Goal: Task Accomplishment & Management: Use online tool/utility

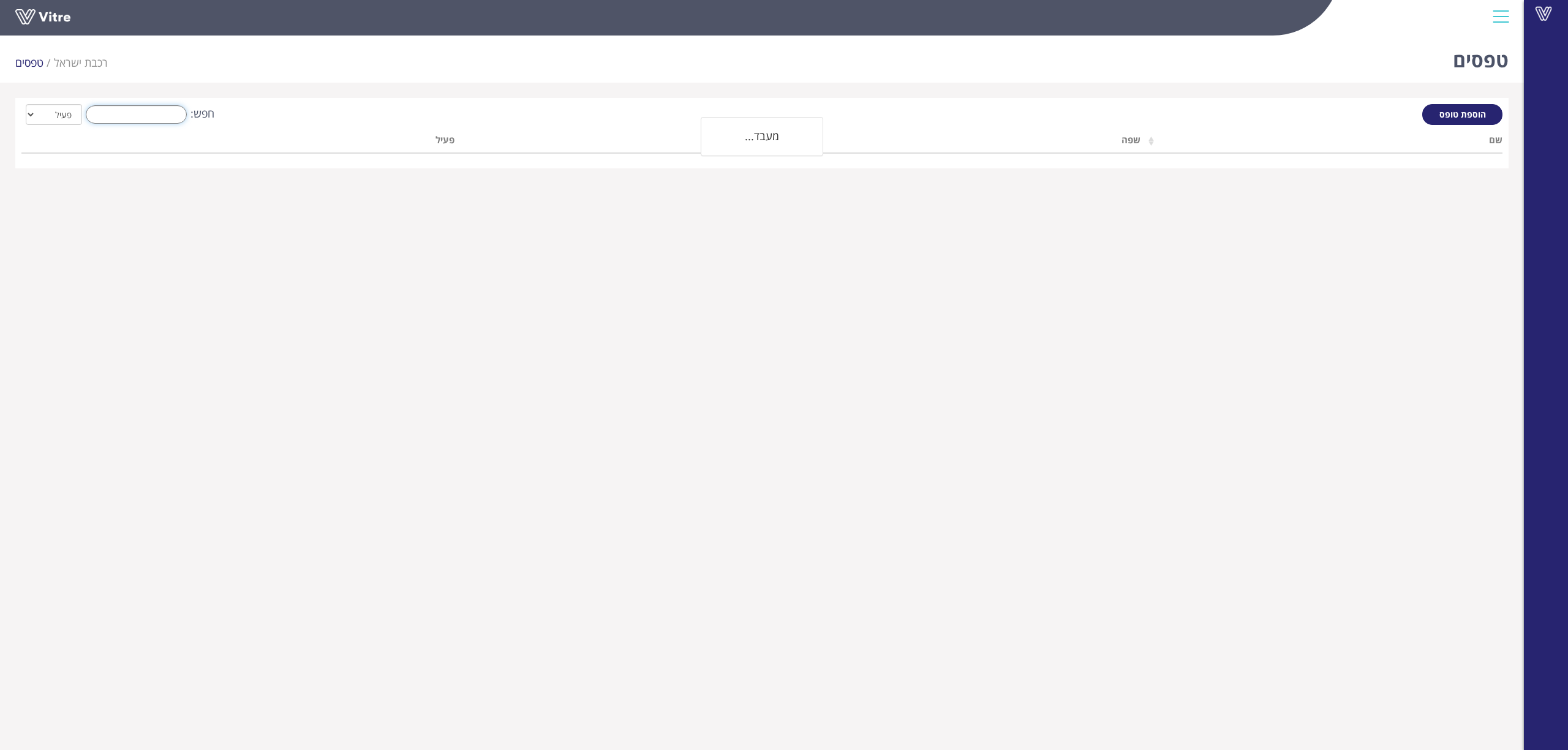
click at [172, 114] on input "חפש:" at bounding box center [136, 115] width 101 height 18
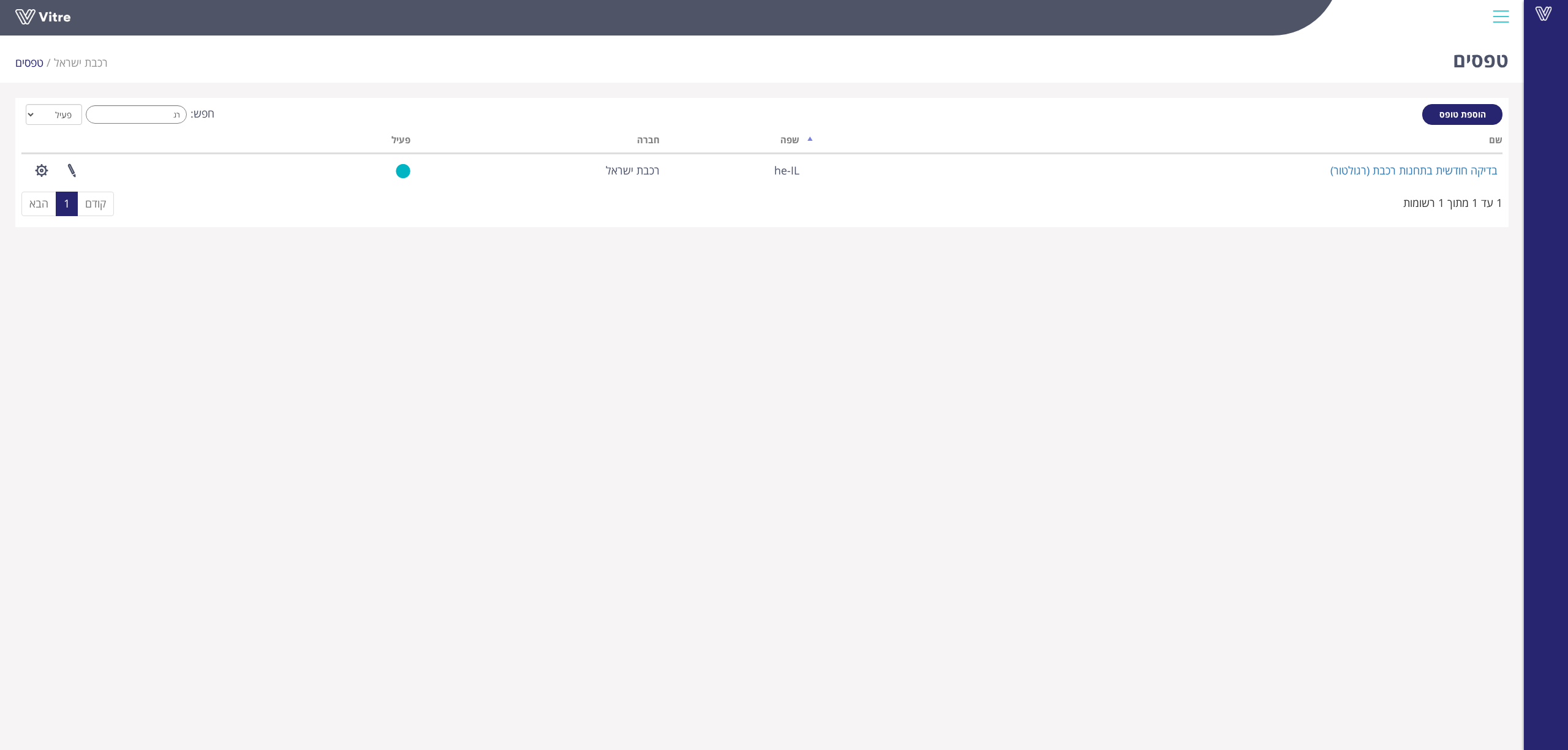
click at [1323, 243] on html "Vitre טפסים רכבת ישראל טפסים הוספת טופס חפש: רג הכל פעיל לא פעיל מעבד... שם שפה…" at bounding box center [784, 121] width 1568 height 243
drag, startPoint x: 253, startPoint y: 113, endPoint x: 424, endPoint y: 112, distance: 171.0
click at [424, 112] on div "חפש: רג הכל פעיל לא פעיל" at bounding box center [762, 115] width 1481 height 22
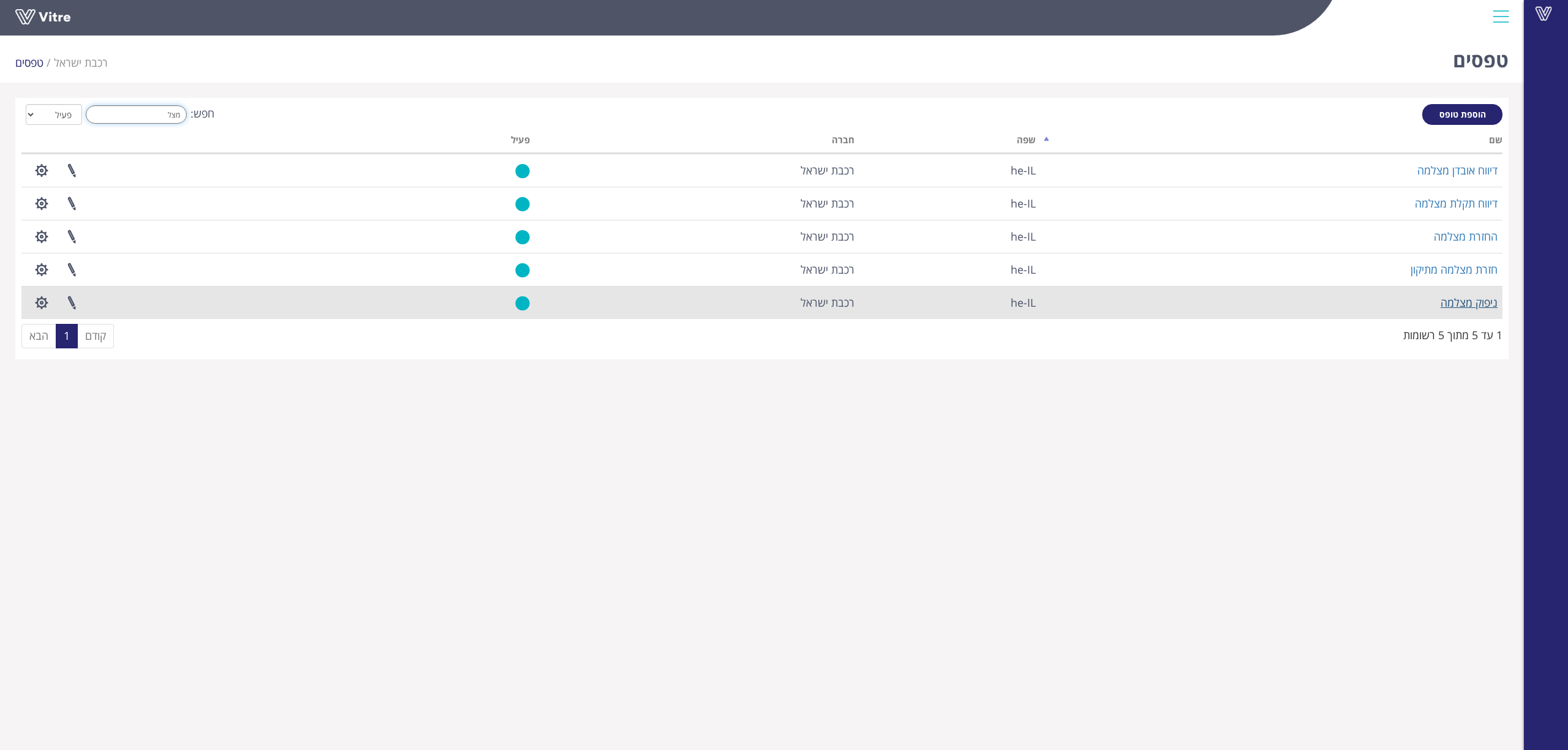
type input "מצל"
click at [1458, 304] on link "ניפוק מצלמה" at bounding box center [1469, 302] width 57 height 15
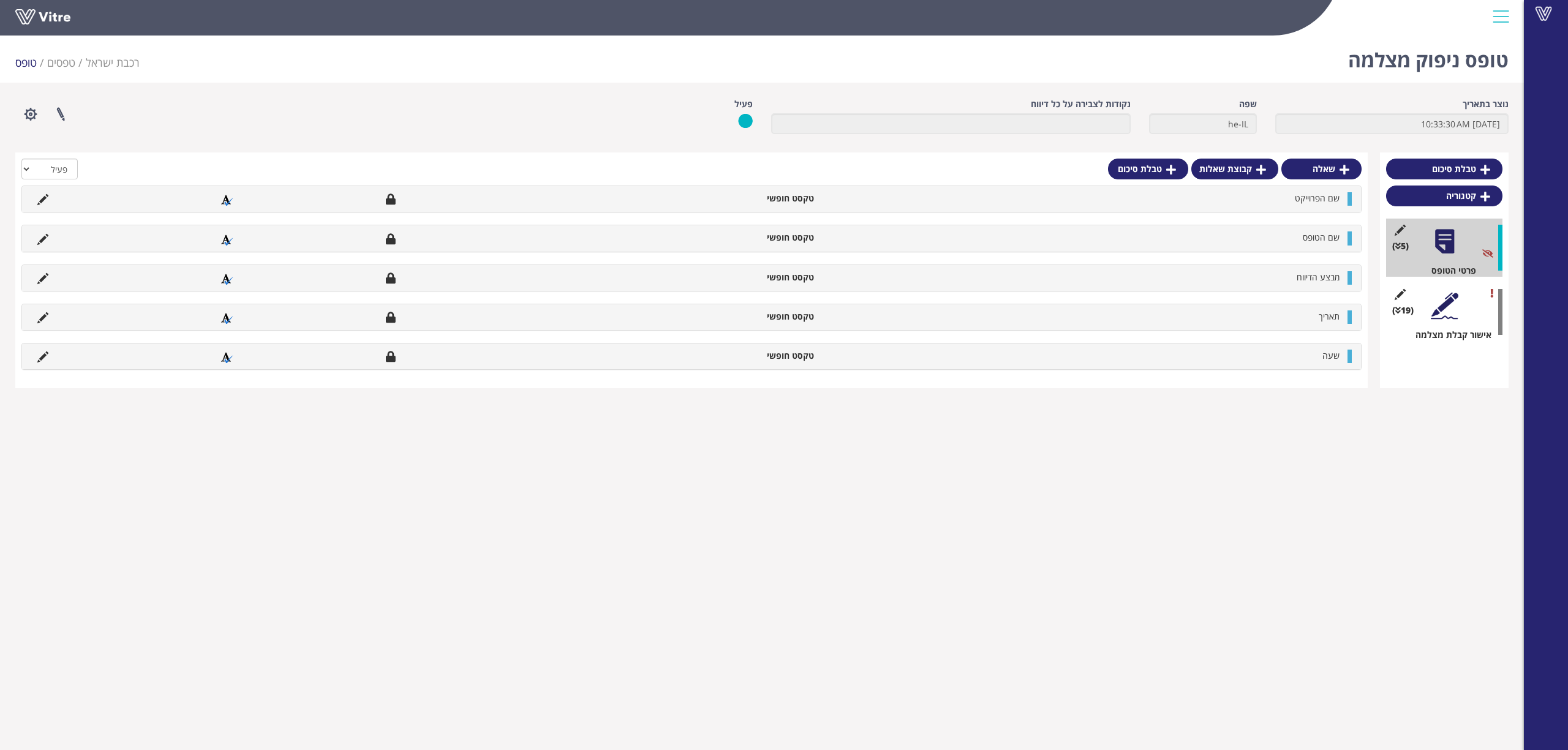
click at [1442, 305] on div at bounding box center [1445, 306] width 28 height 28
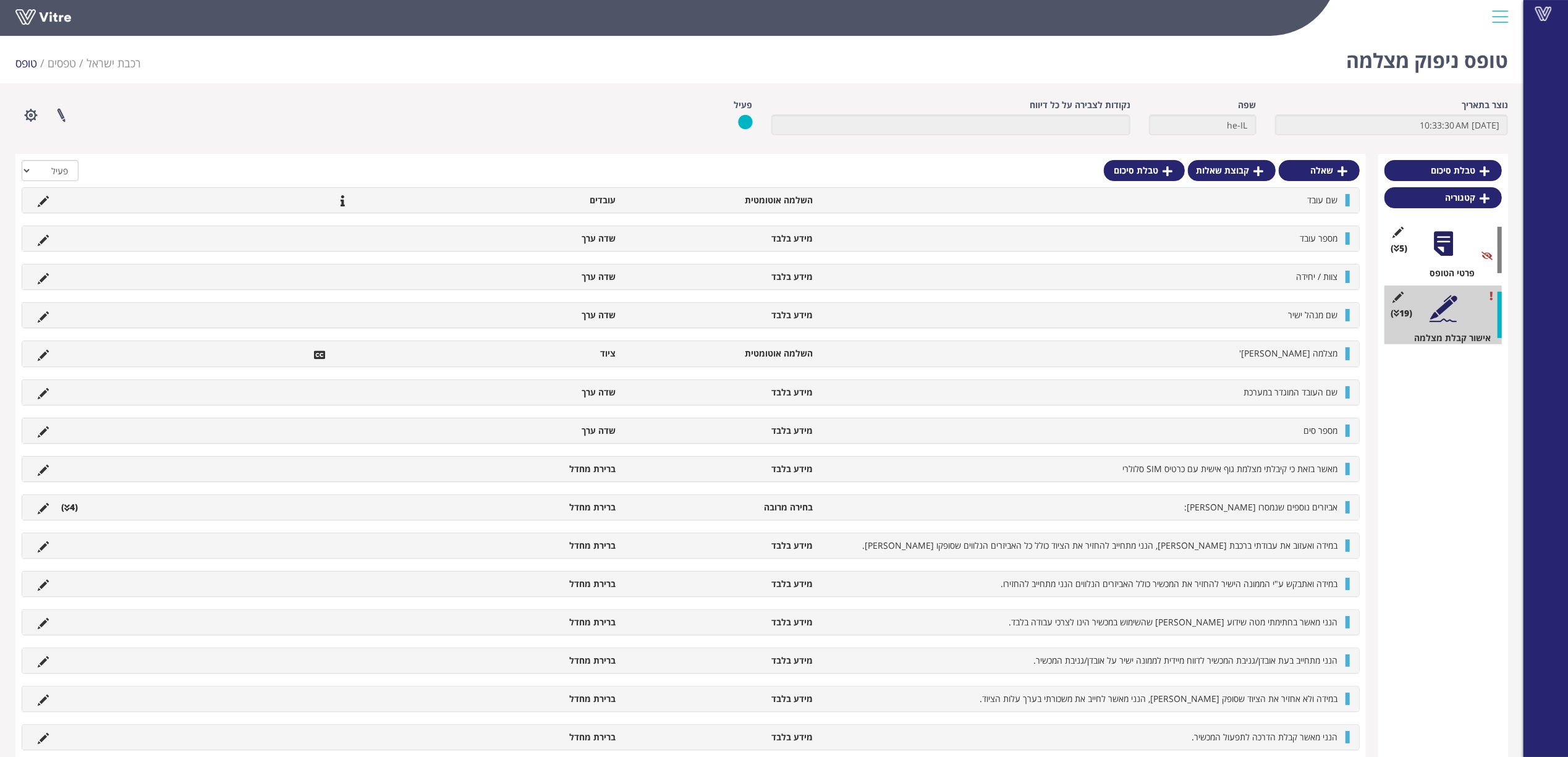
scroll to position [82, 0]
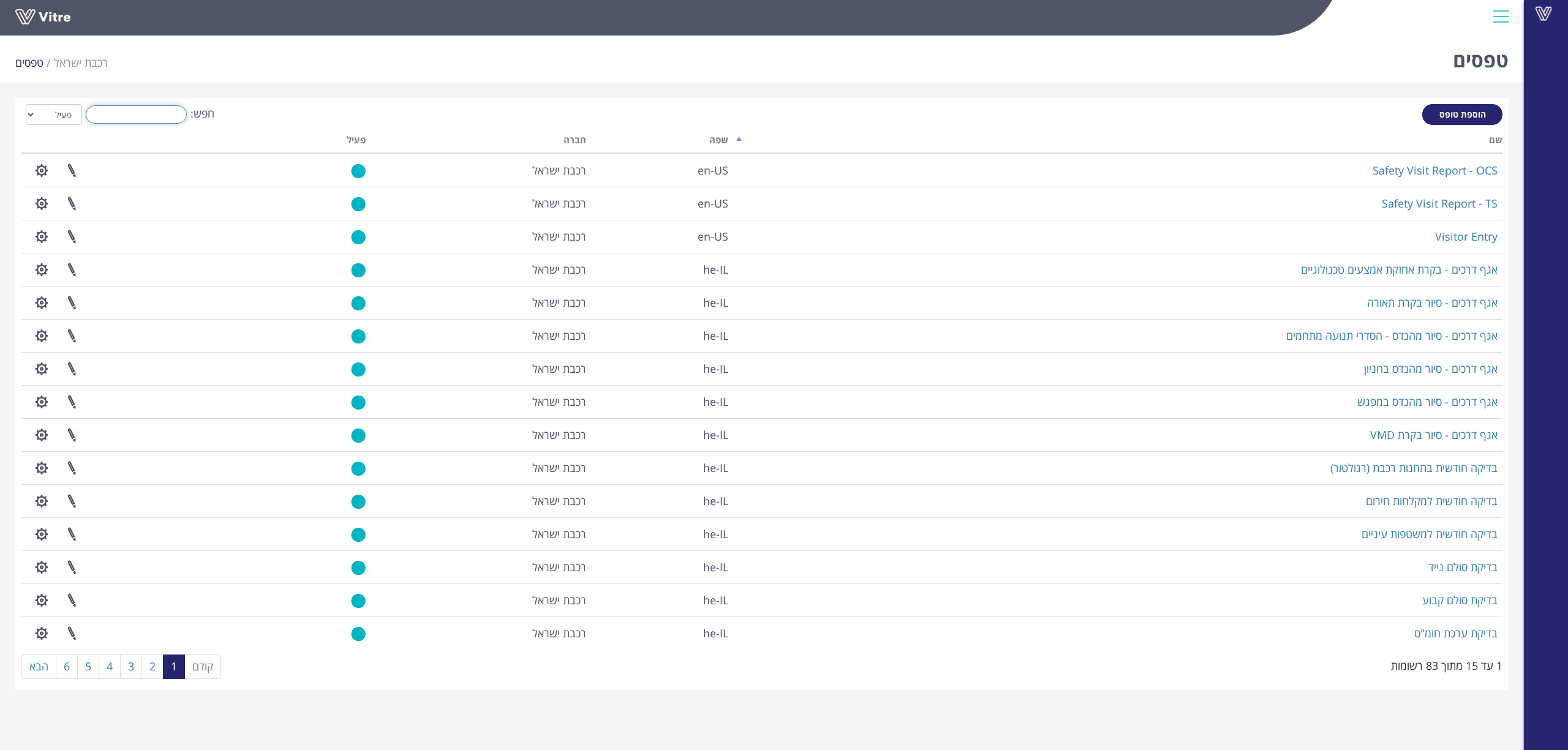
click at [168, 109] on input "חפש:" at bounding box center [136, 115] width 101 height 18
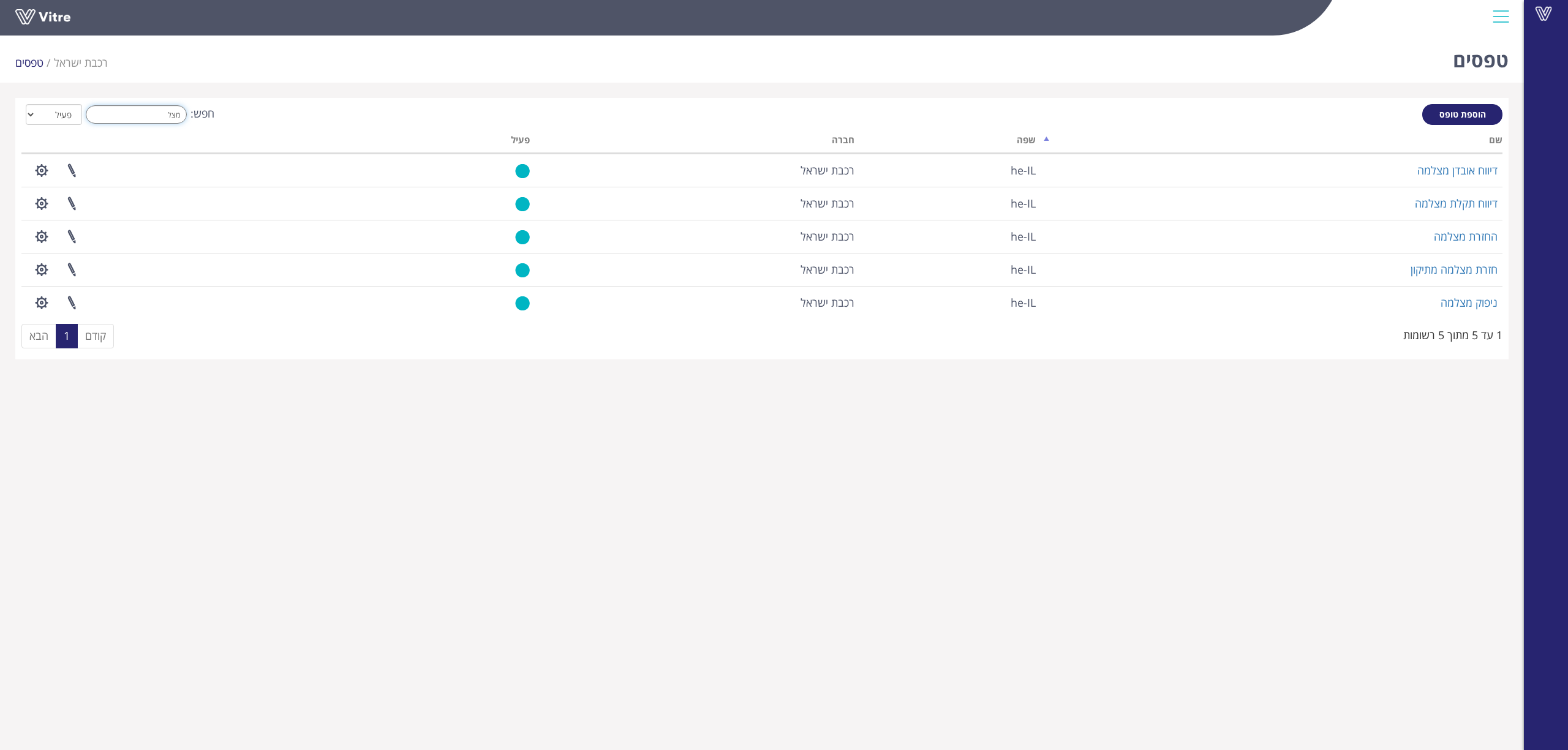
type input "מצל"
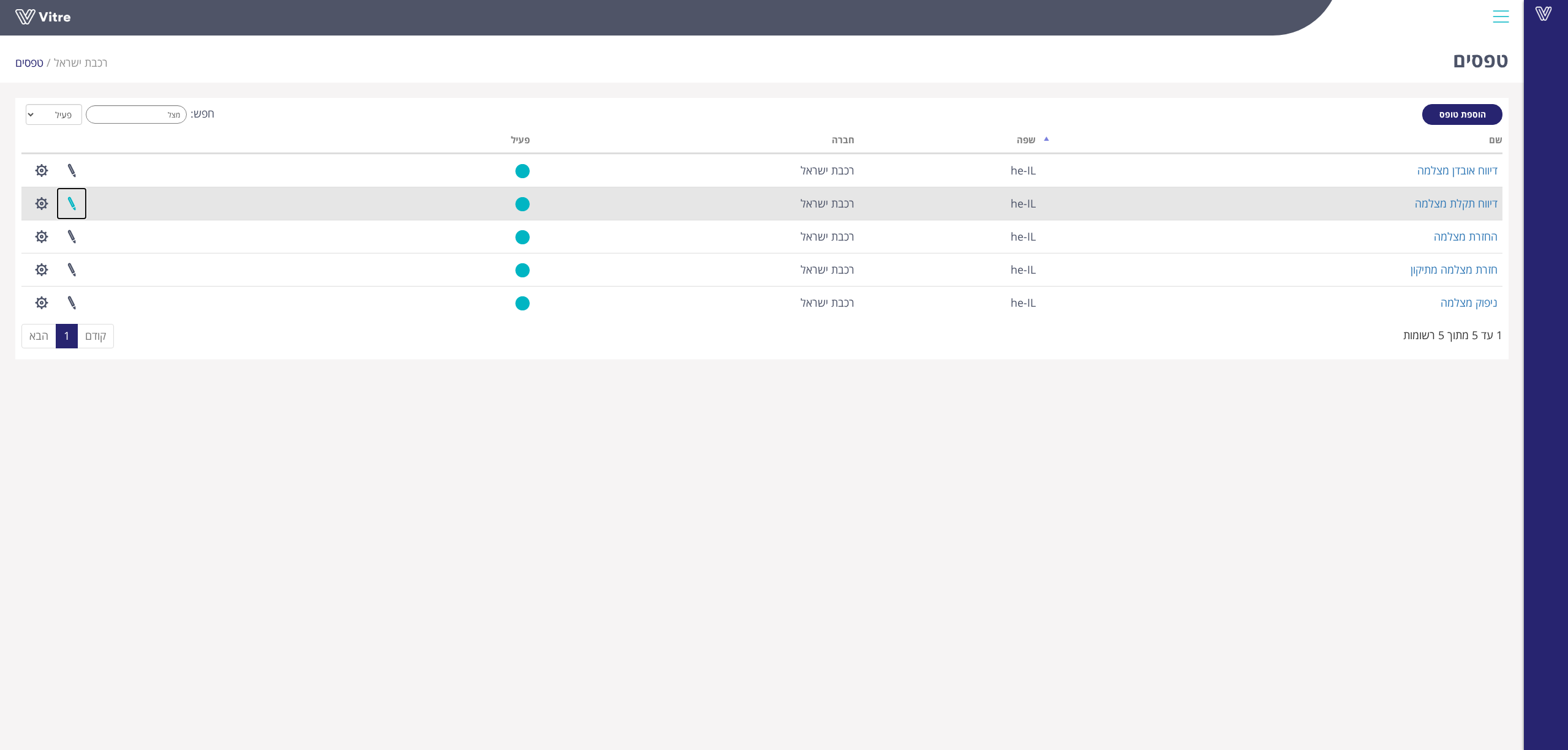
click at [79, 199] on link at bounding box center [72, 203] width 31 height 32
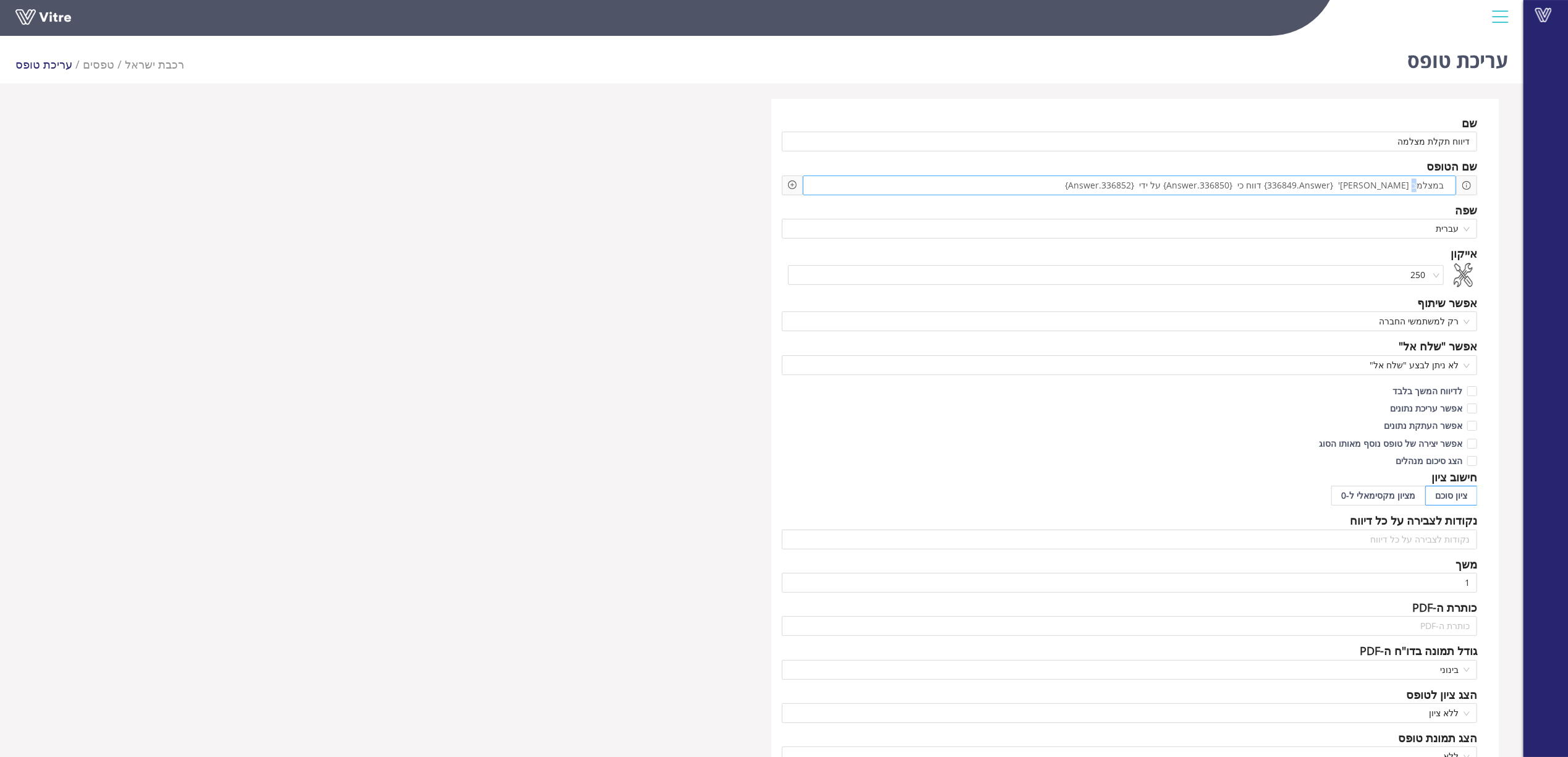
click at [1419, 183] on span "במצלמב מס' {336849.Answer} דווח כי {336850.Answer} על ידי {336852.Answer}" at bounding box center [1254, 185] width 385 height 13
click at [547, 228] on div "שם דיווח תקלת מצלמה שם הטופס במצלמה מס' {336849.Answer} דווח כי {336850.Answer}…" at bounding box center [761, 535] width 1493 height 873
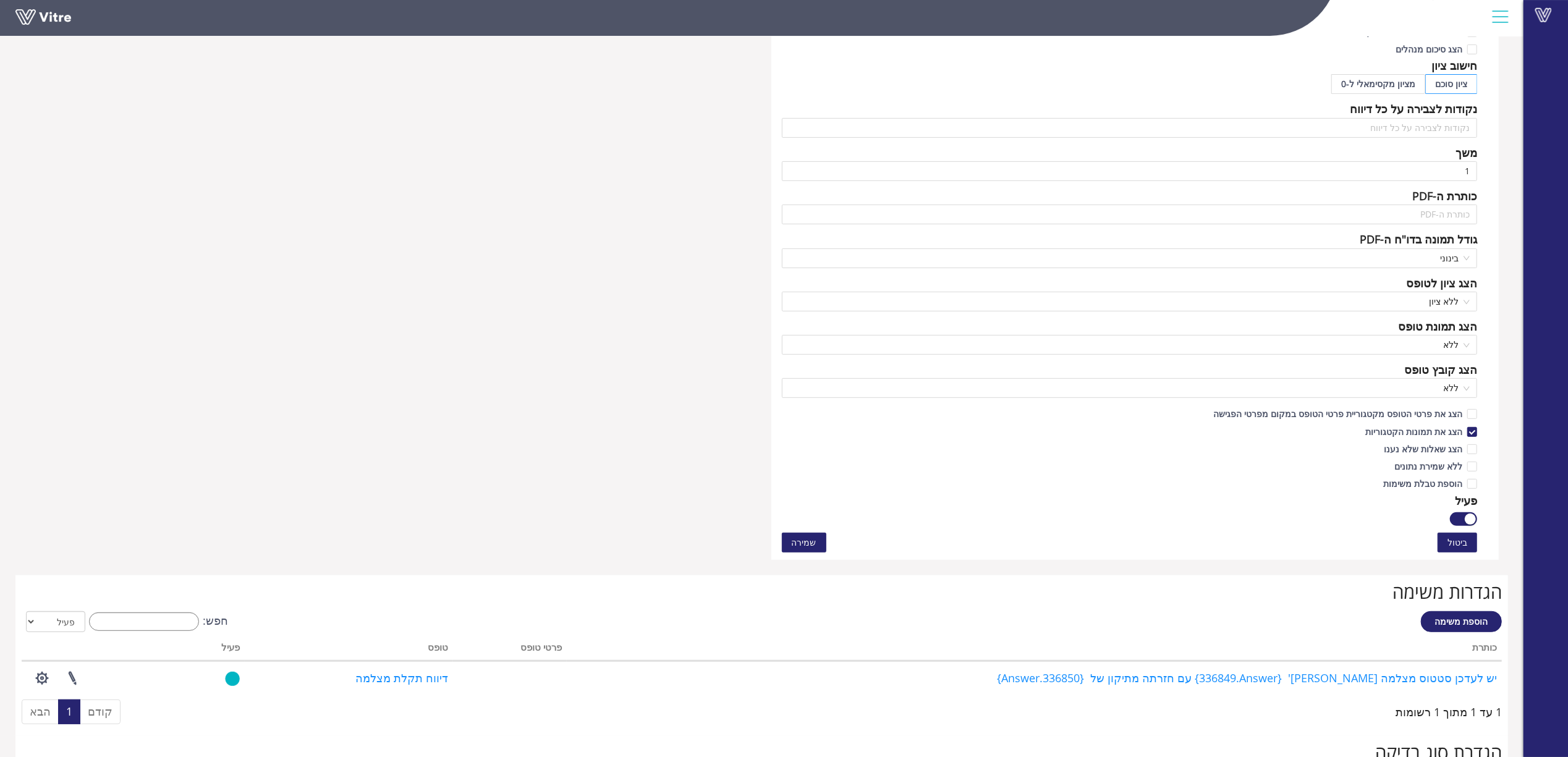
click at [799, 545] on span "שמירה" at bounding box center [804, 542] width 25 height 13
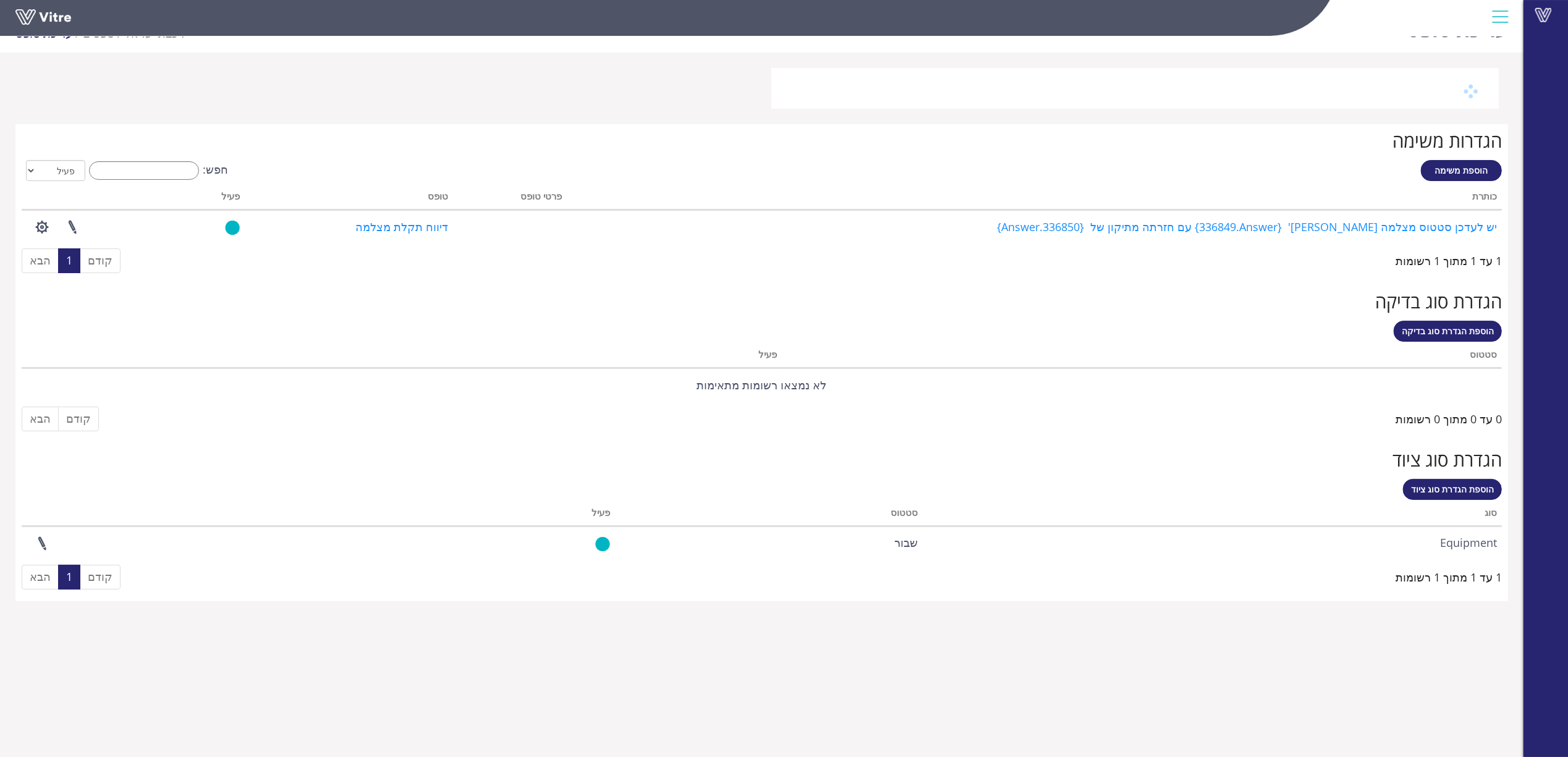
scroll to position [31, 0]
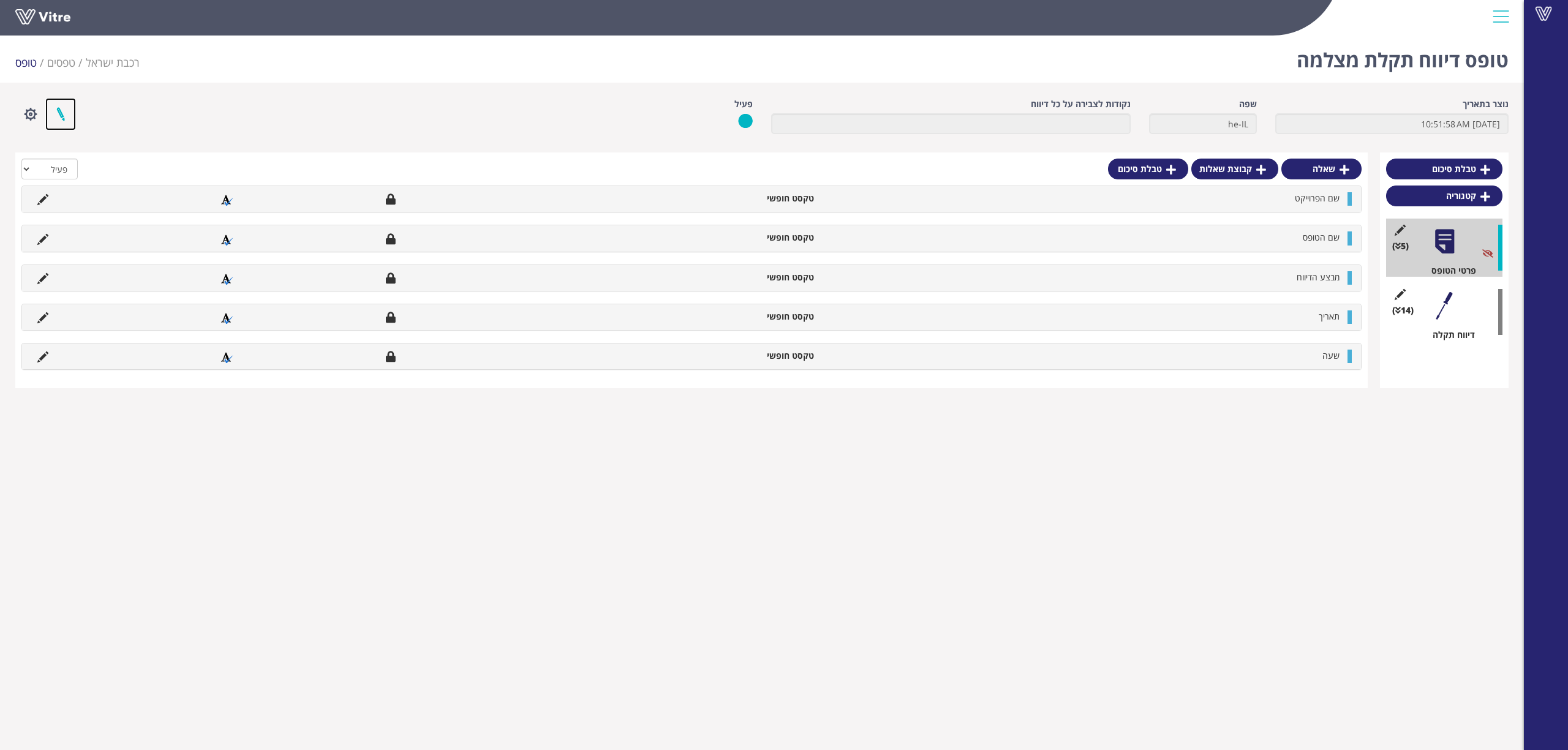
click at [66, 113] on link at bounding box center [61, 114] width 31 height 32
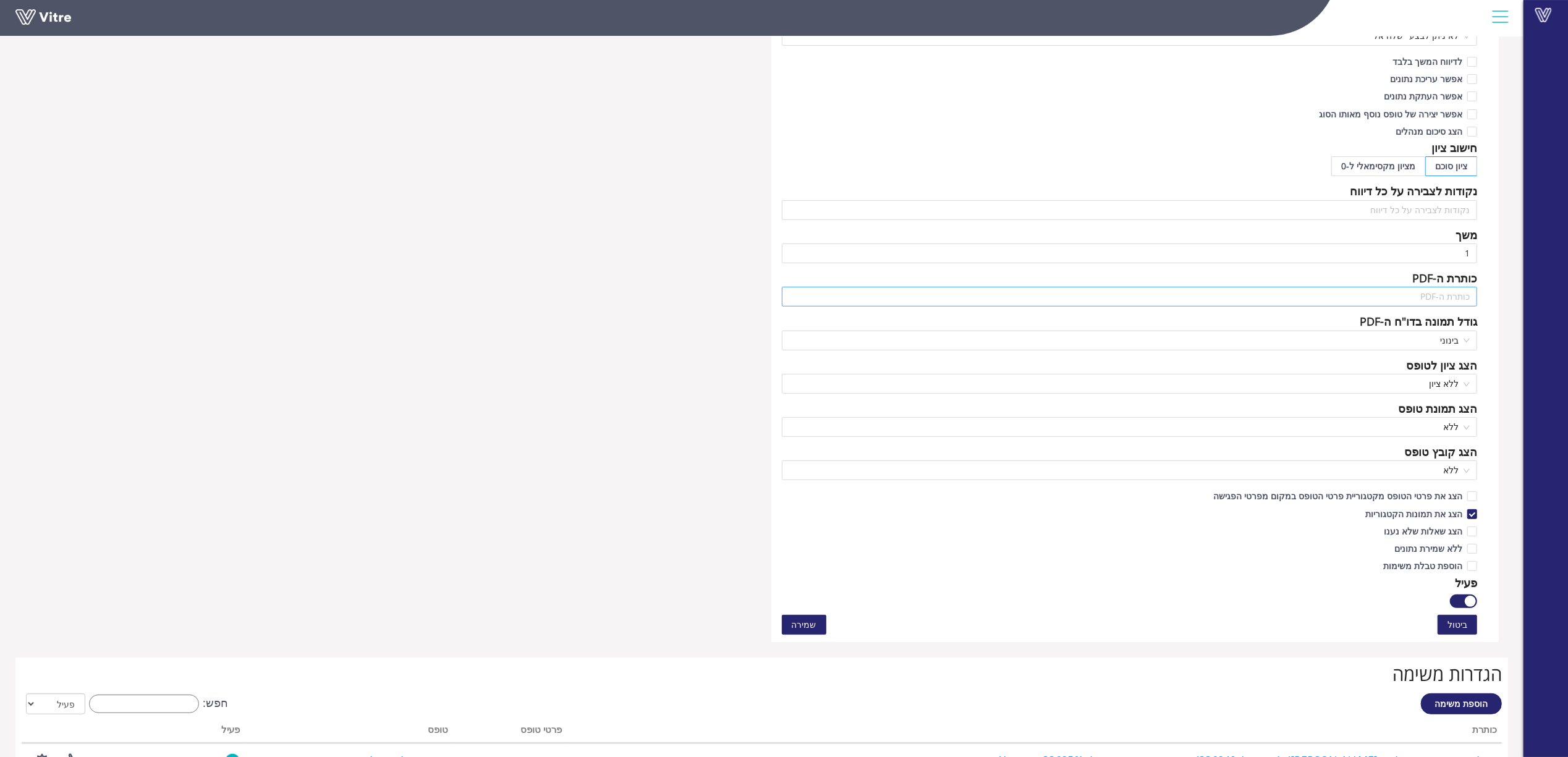
scroll to position [412, 0]
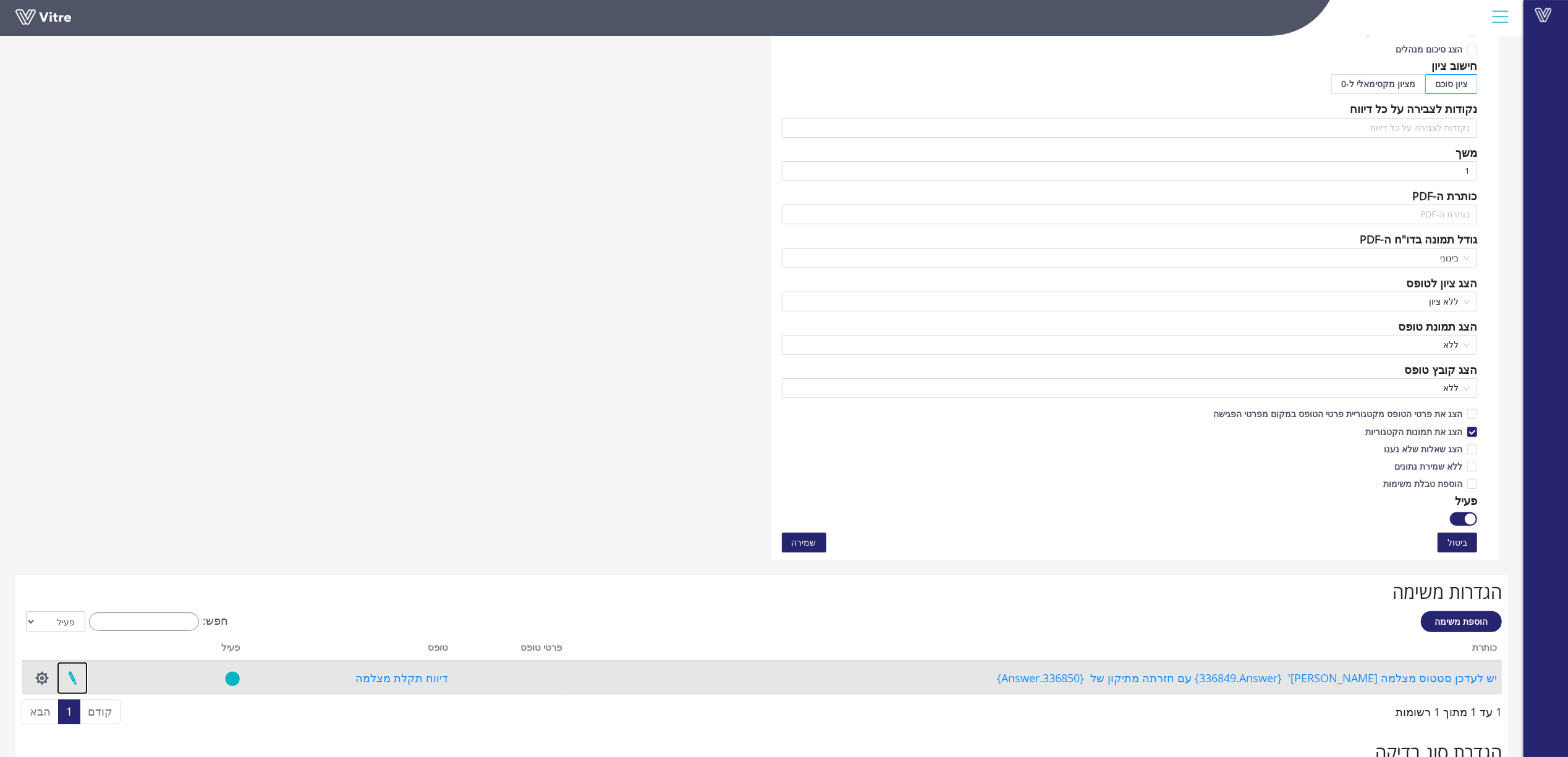
click at [74, 678] on link at bounding box center [72, 678] width 31 height 33
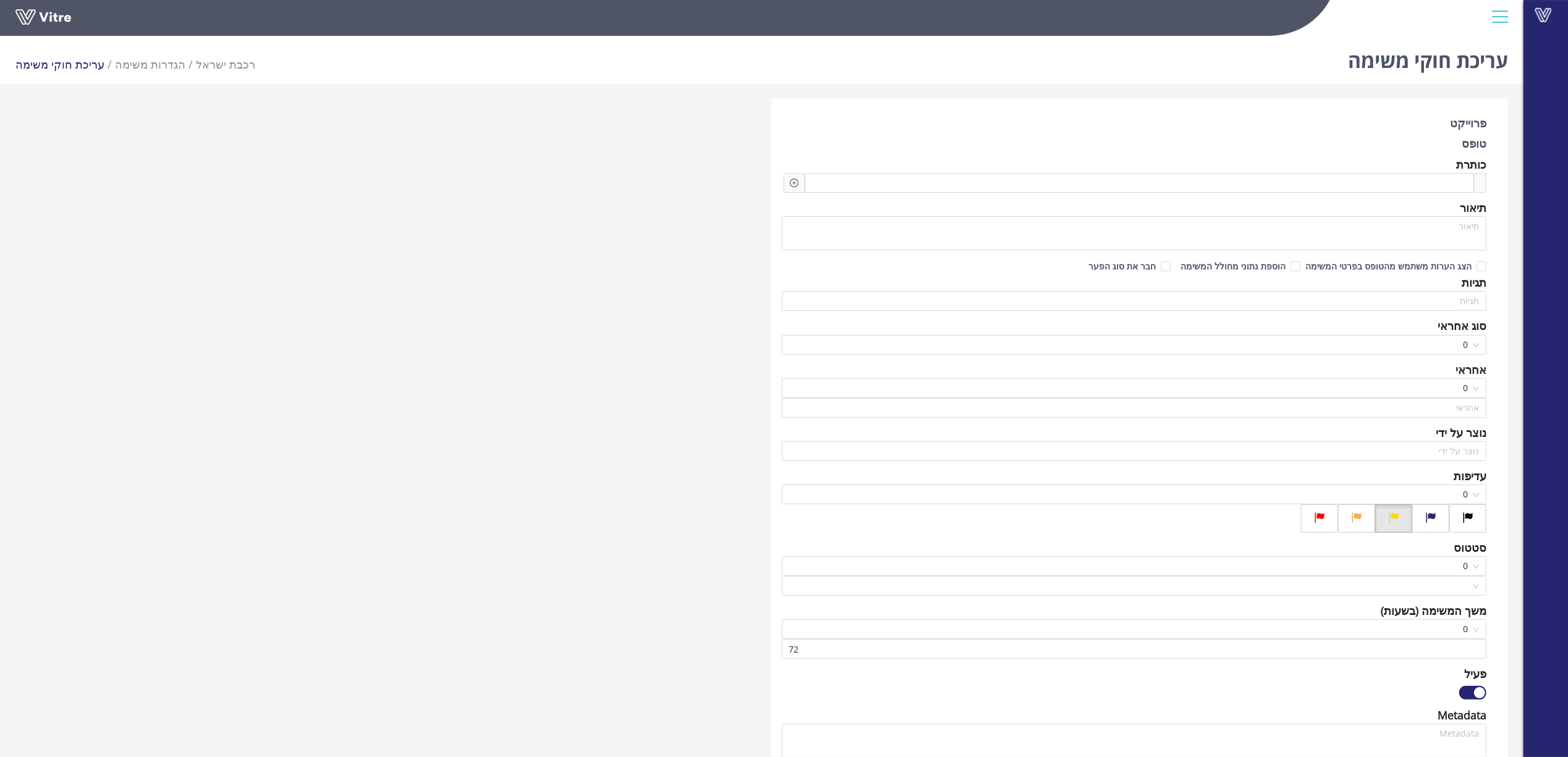
type input "בר גיל"
checkbox input "true"
type input "120"
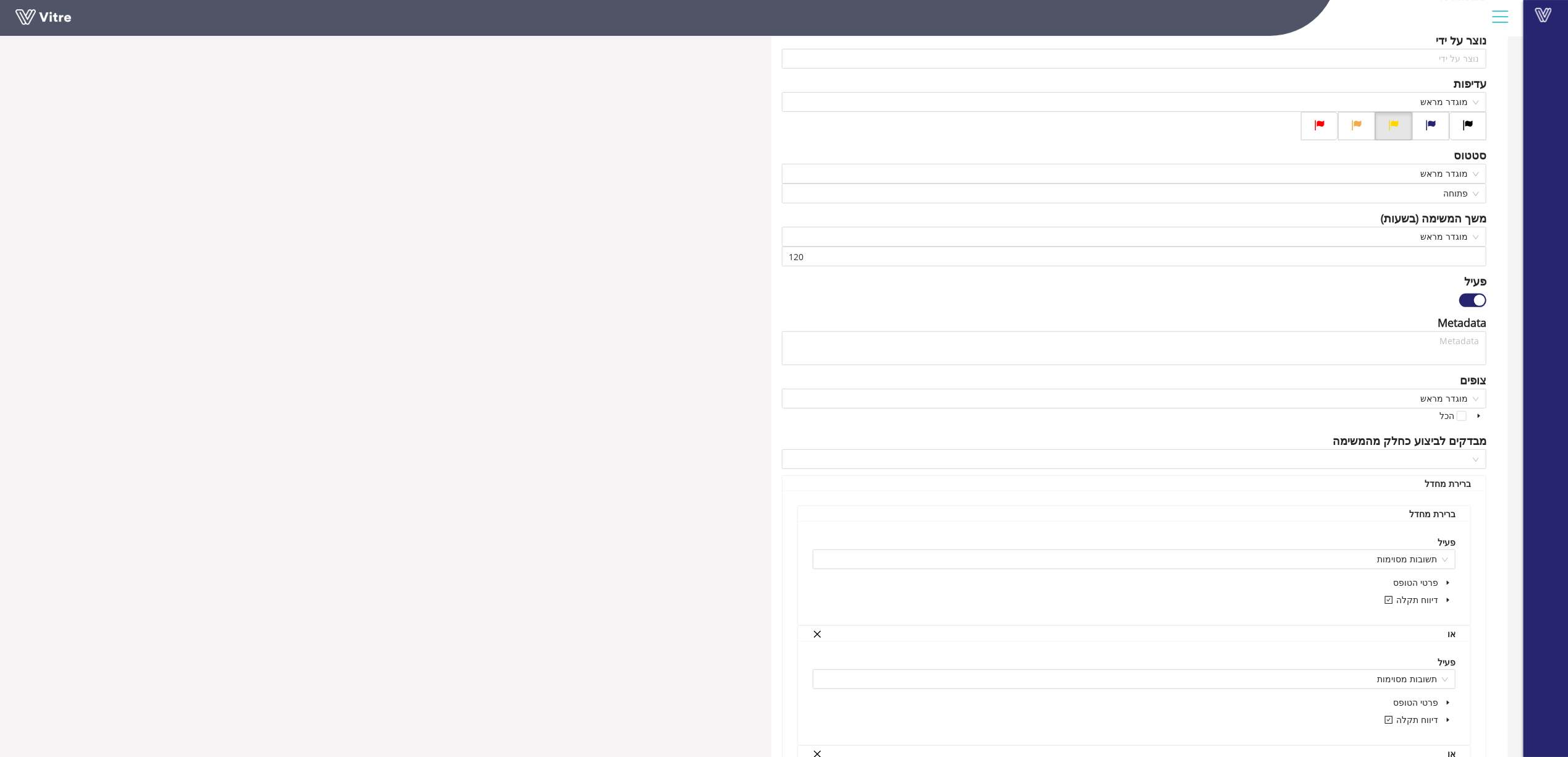
scroll to position [412, 0]
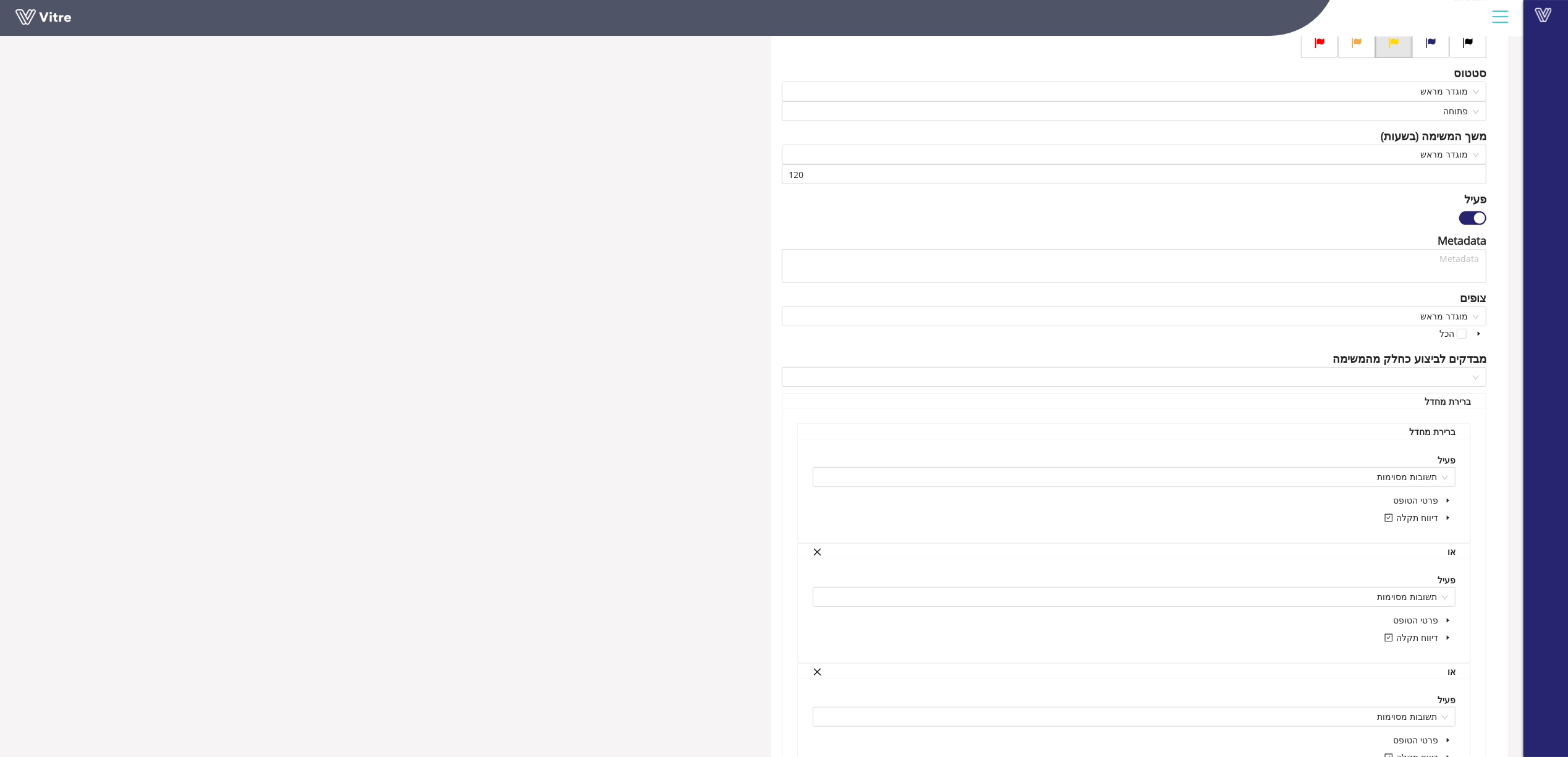
click at [1446, 521] on icon "caret-down" at bounding box center [1448, 518] width 6 height 6
click at [1434, 591] on icon "caret-down" at bounding box center [1433, 587] width 6 height 6
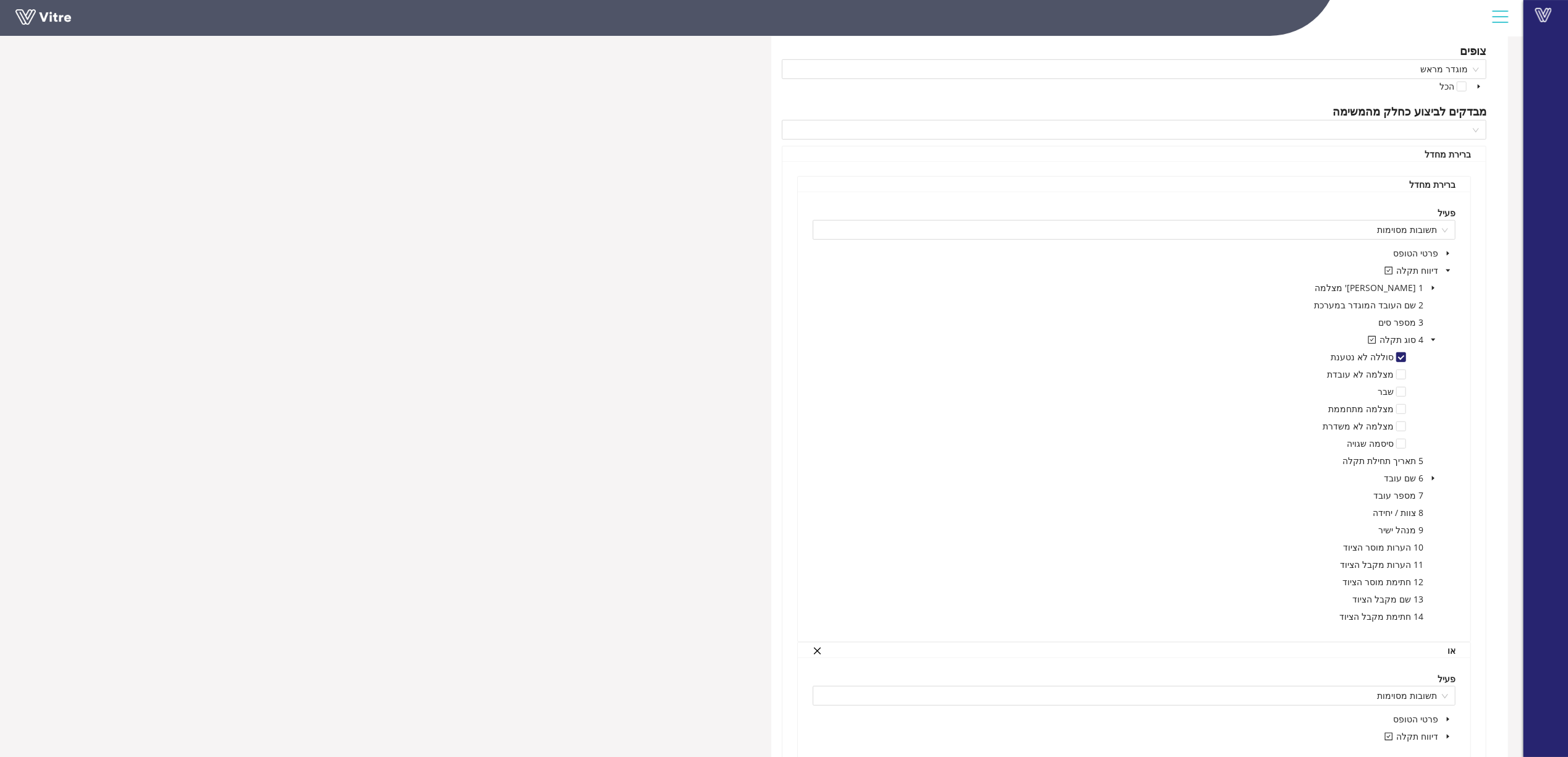
scroll to position [742, 0]
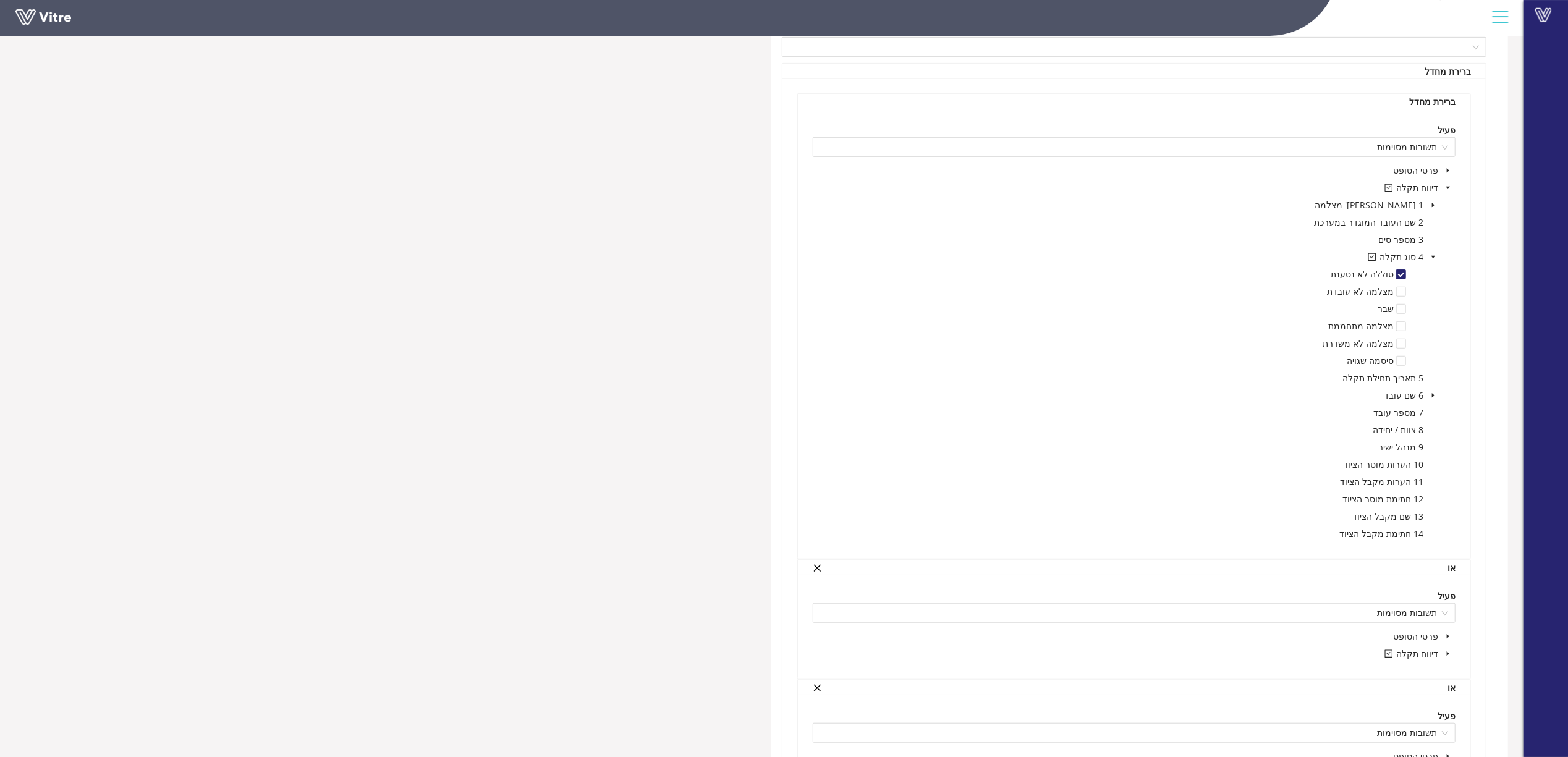
click at [1447, 657] on icon "caret-down" at bounding box center [1447, 654] width 2 height 5
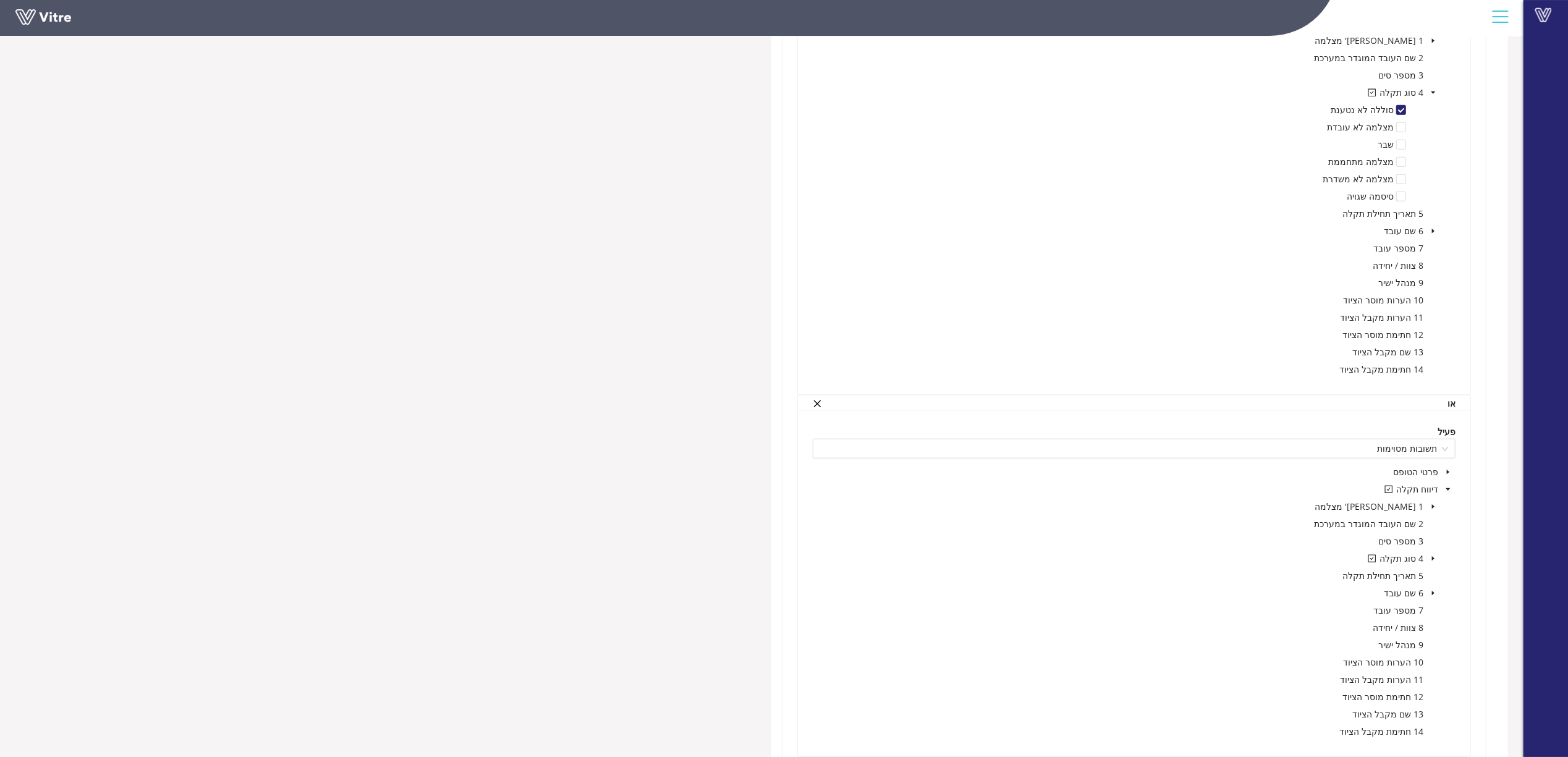
click at [1434, 559] on icon "caret-down" at bounding box center [1433, 559] width 6 height 6
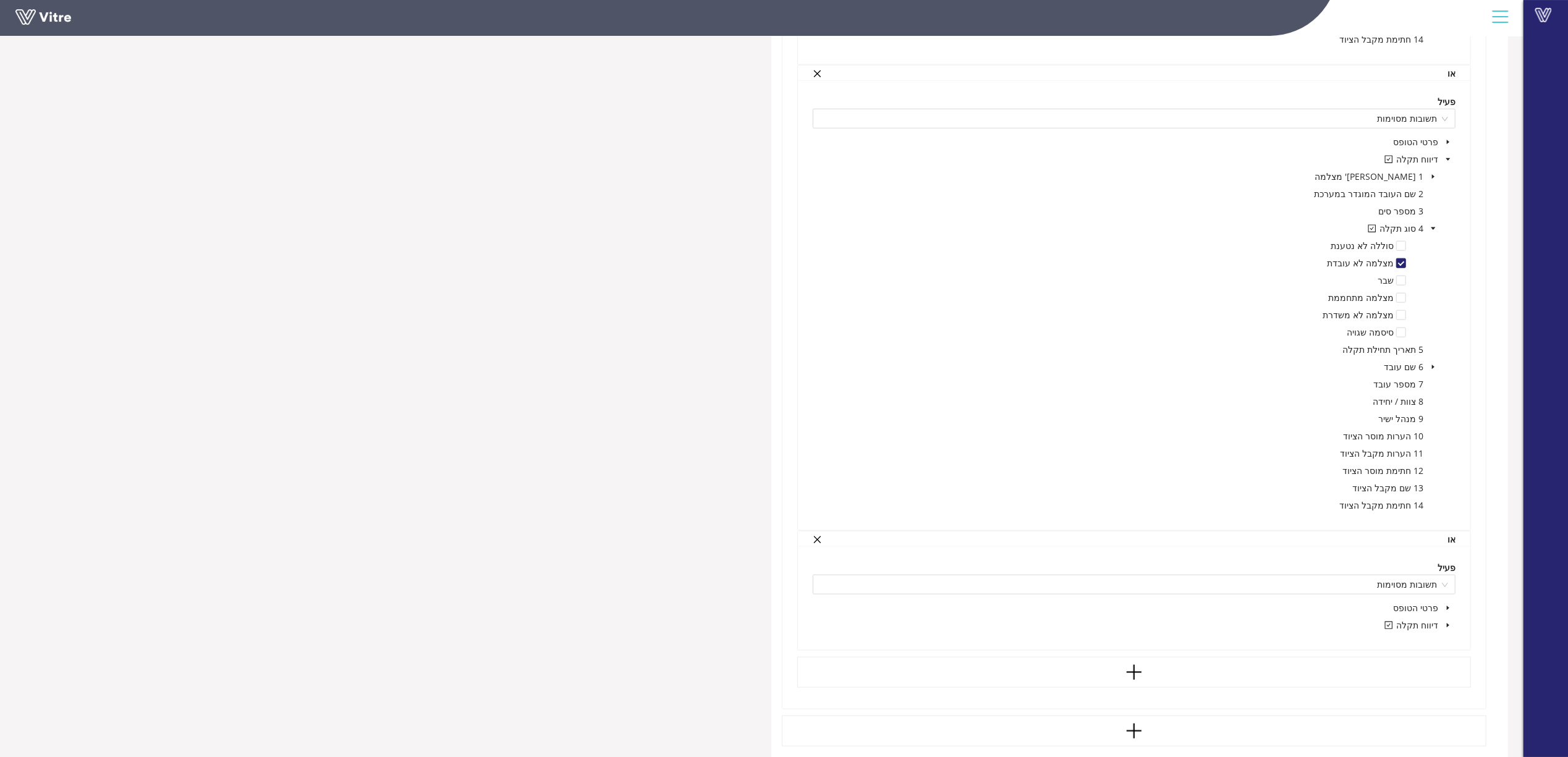
scroll to position [1319, 0]
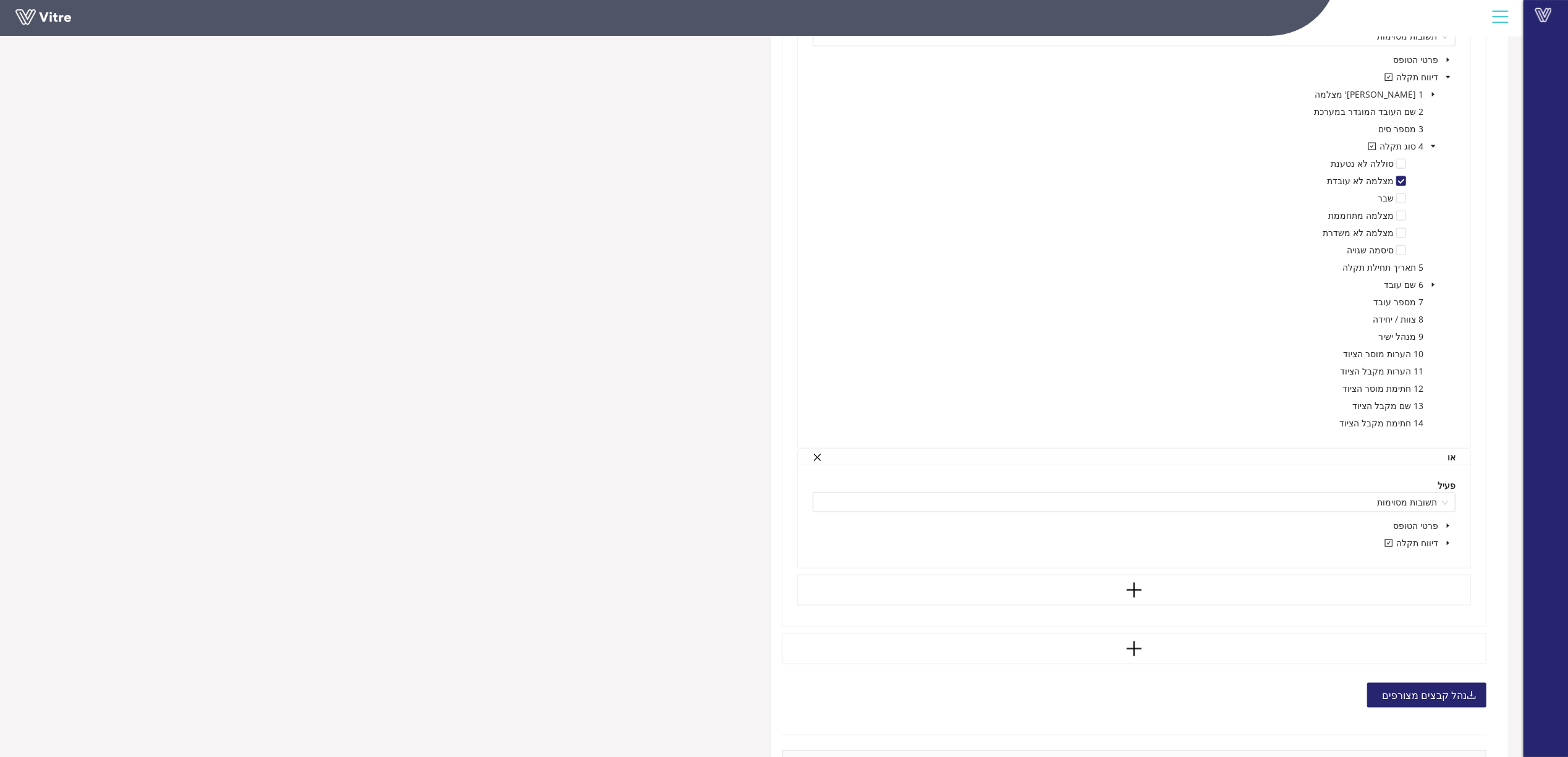
click at [1449, 546] on icon "caret-down" at bounding box center [1448, 543] width 6 height 6
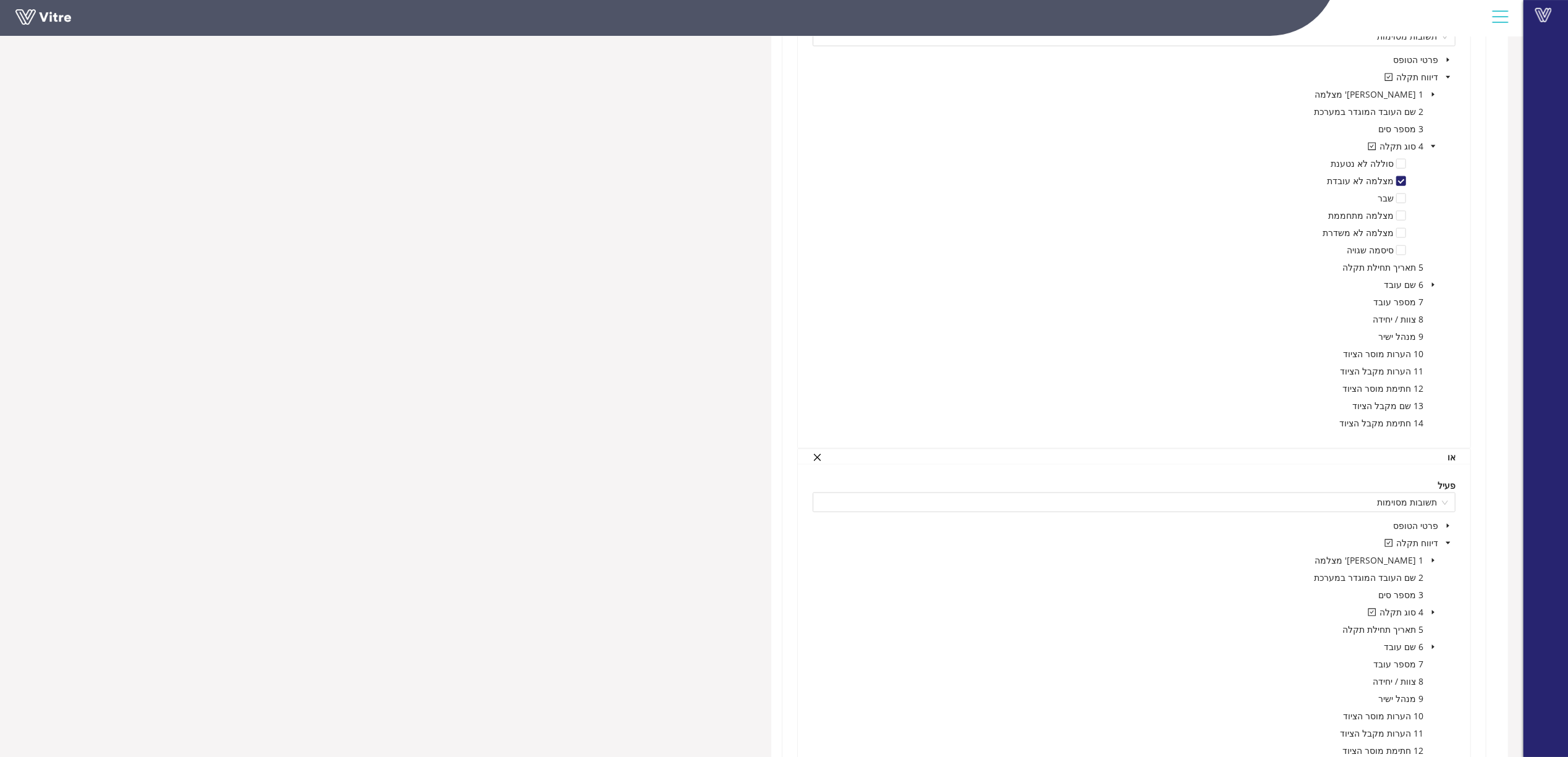
click at [1432, 614] on icon "caret-down" at bounding box center [1433, 613] width 2 height 5
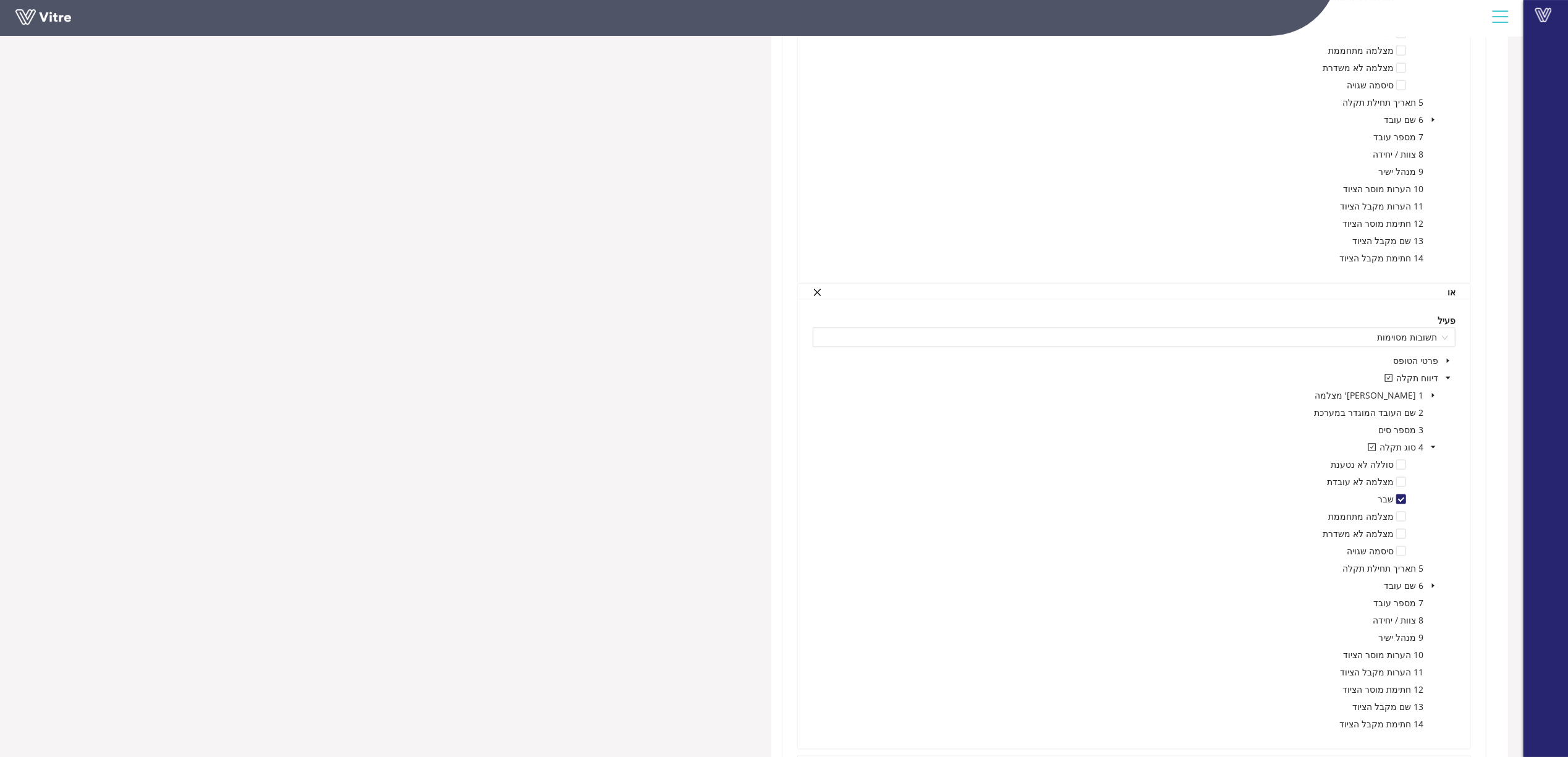
scroll to position [1566, 0]
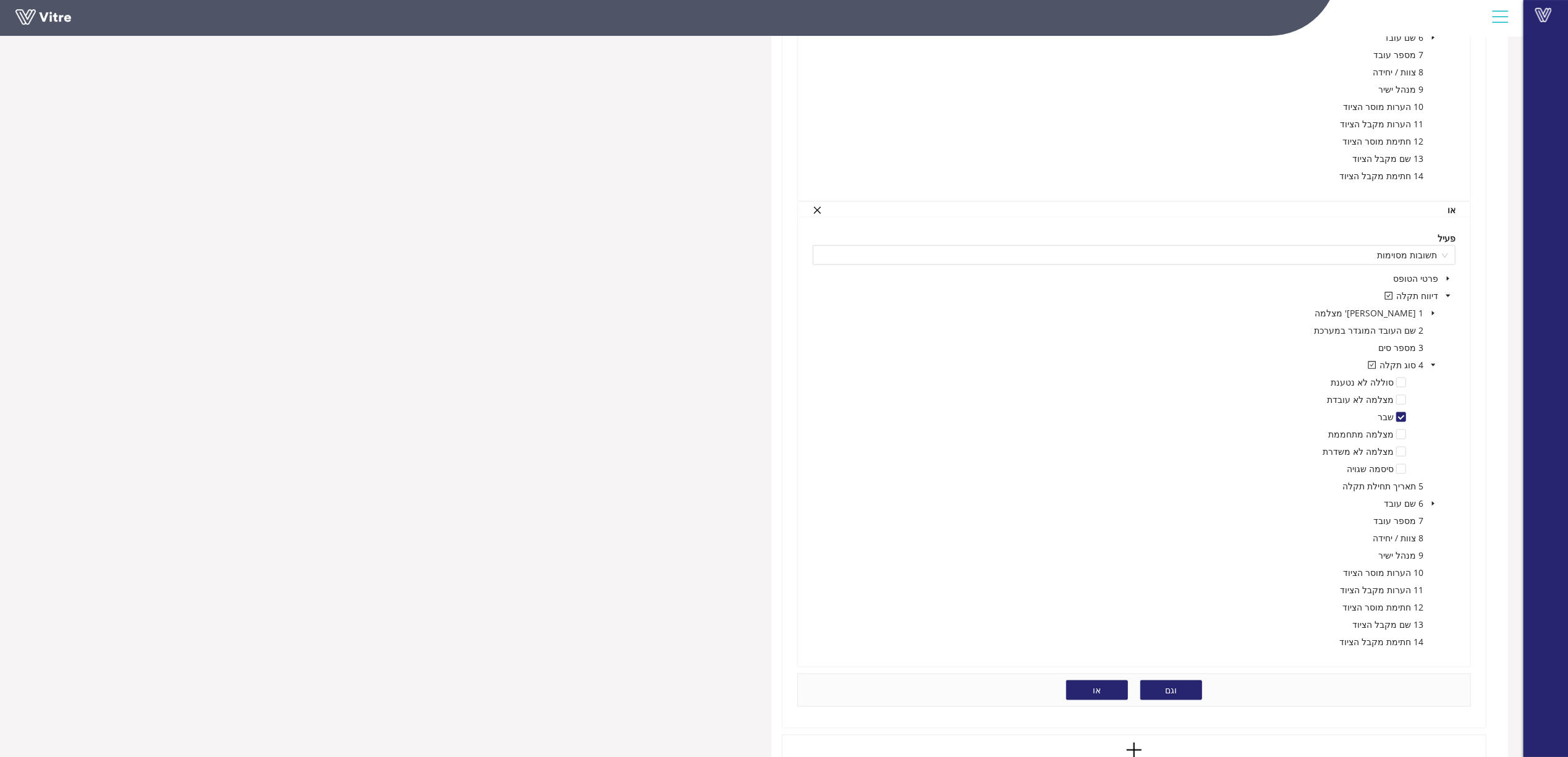
click at [1078, 689] on button "או" at bounding box center [1097, 690] width 61 height 19
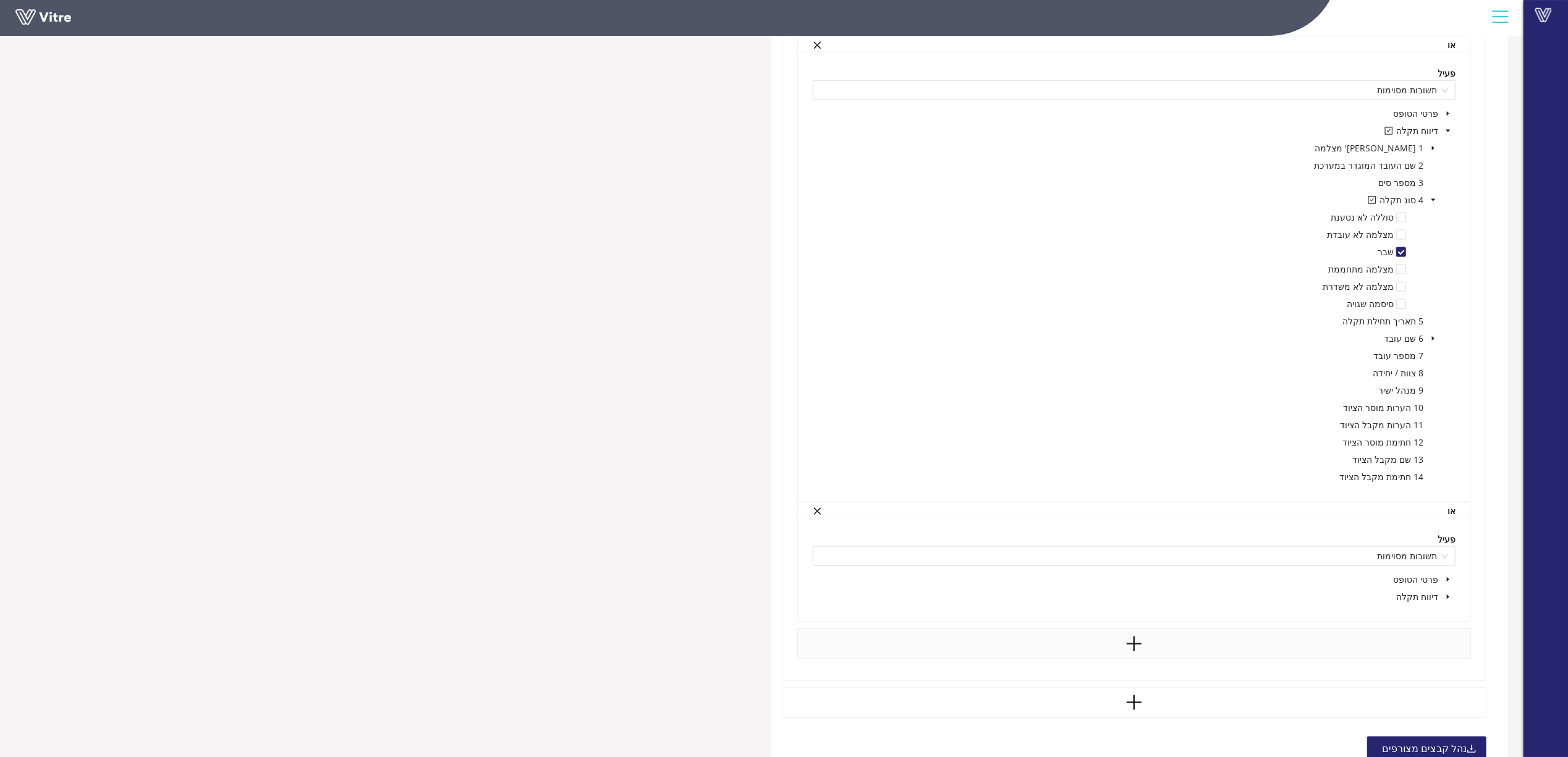
click at [1446, 600] on icon "caret-down" at bounding box center [1448, 598] width 6 height 6
click at [1434, 668] on icon "caret-down" at bounding box center [1433, 667] width 6 height 6
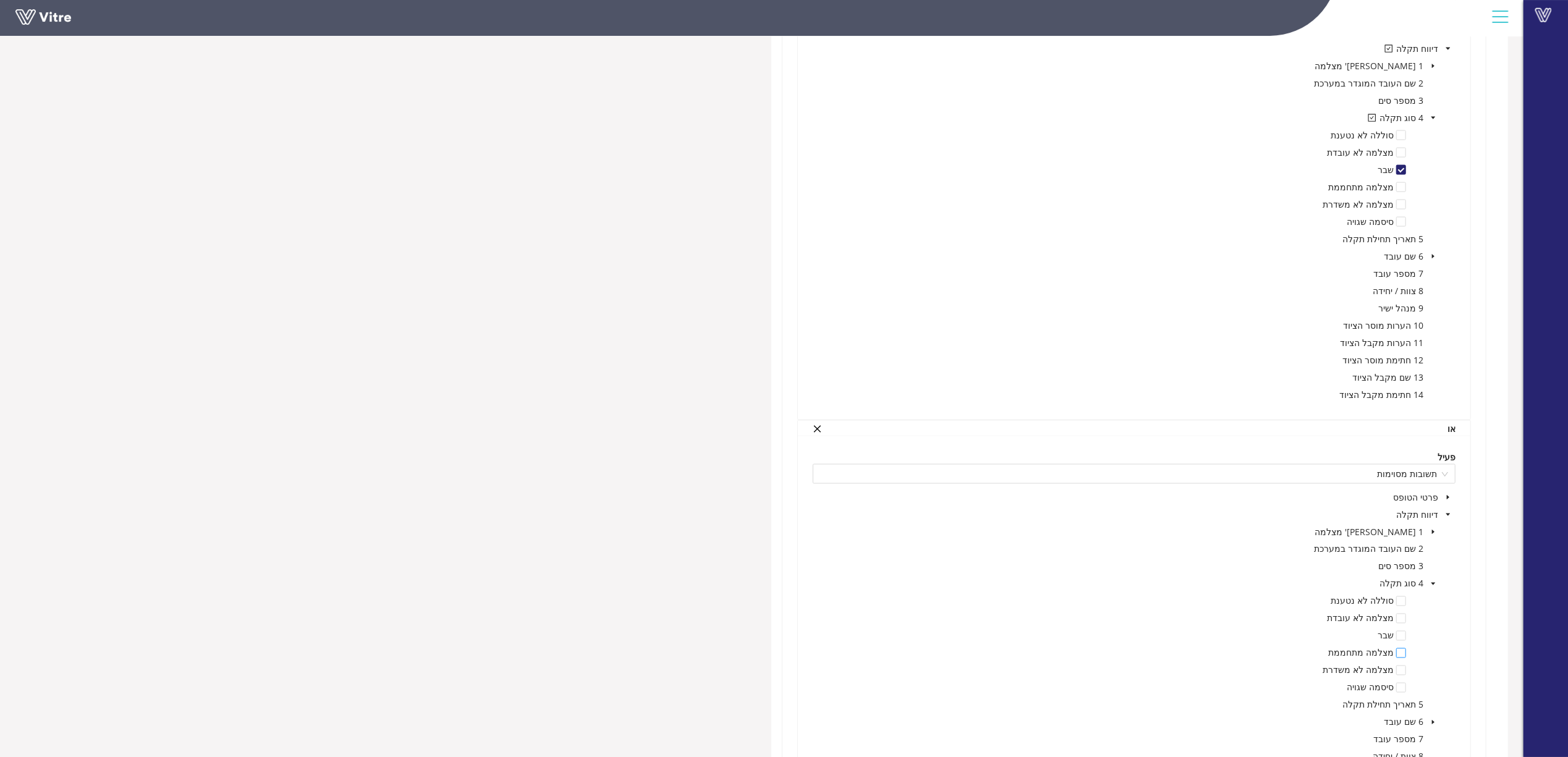
click at [1398, 658] on span at bounding box center [1401, 654] width 10 height 10
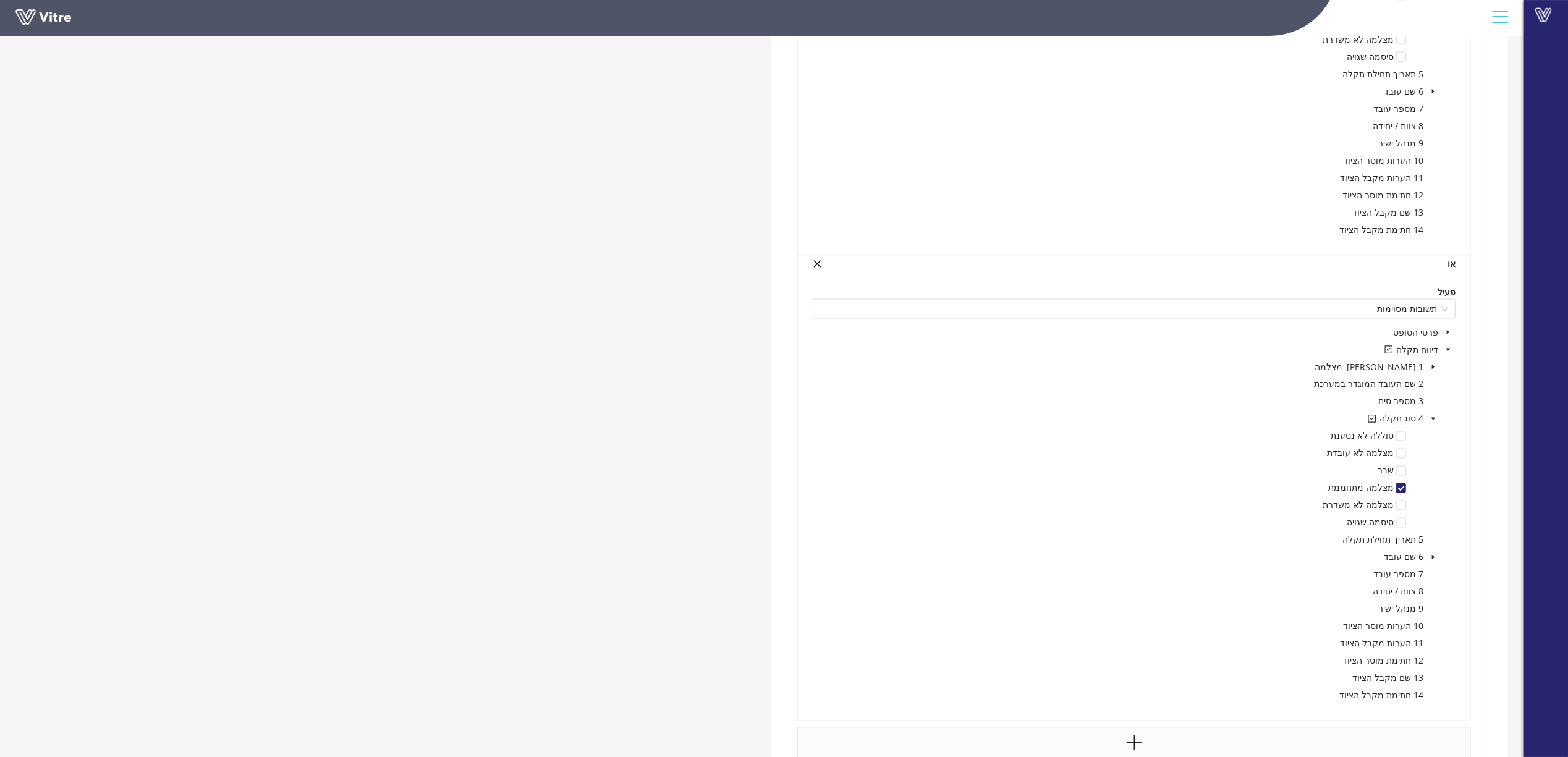
scroll to position [2143, 0]
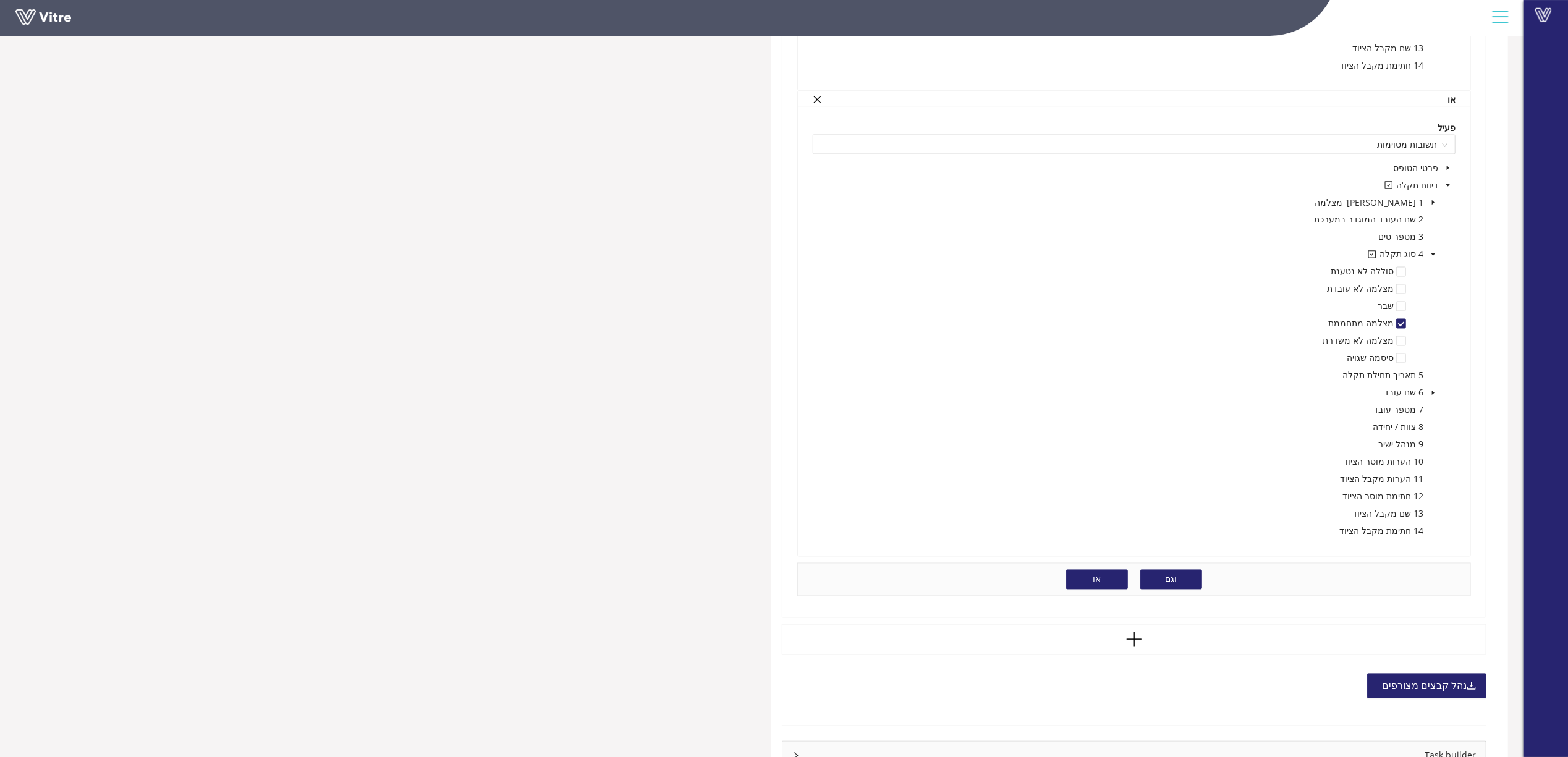
click at [1080, 587] on button "או" at bounding box center [1097, 580] width 61 height 19
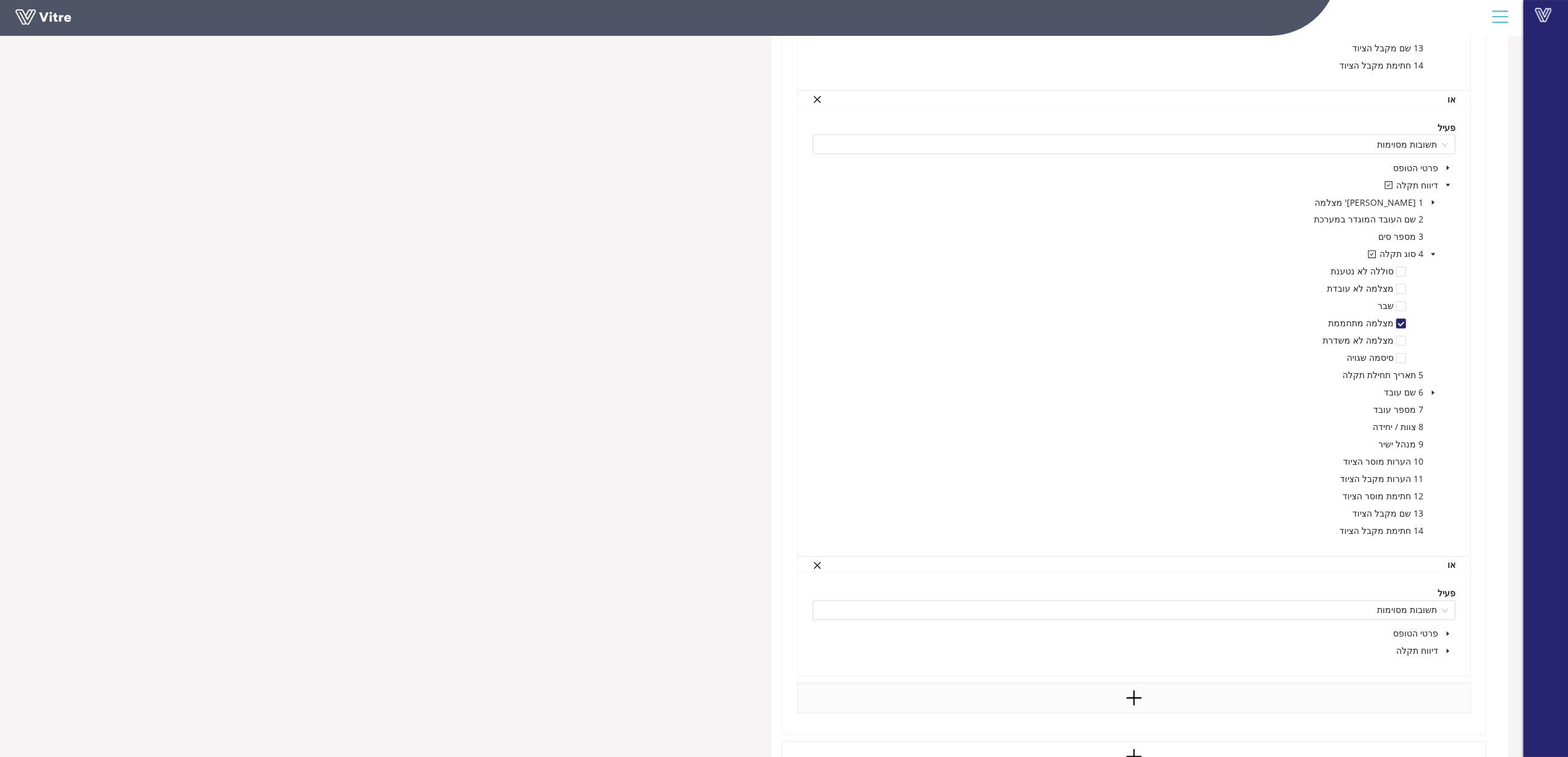
scroll to position [2308, 0]
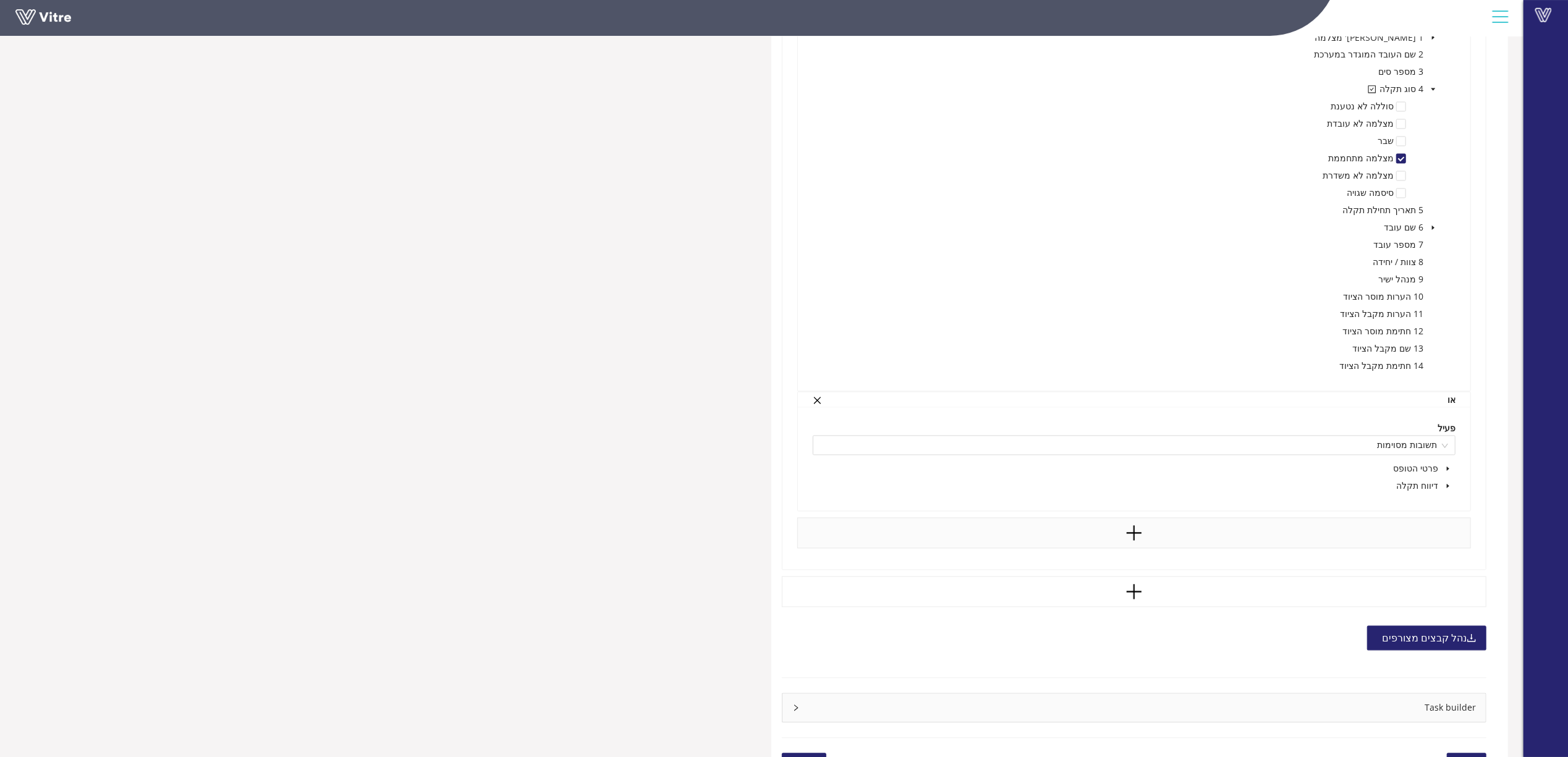
click at [1449, 485] on span at bounding box center [1447, 486] width 15 height 15
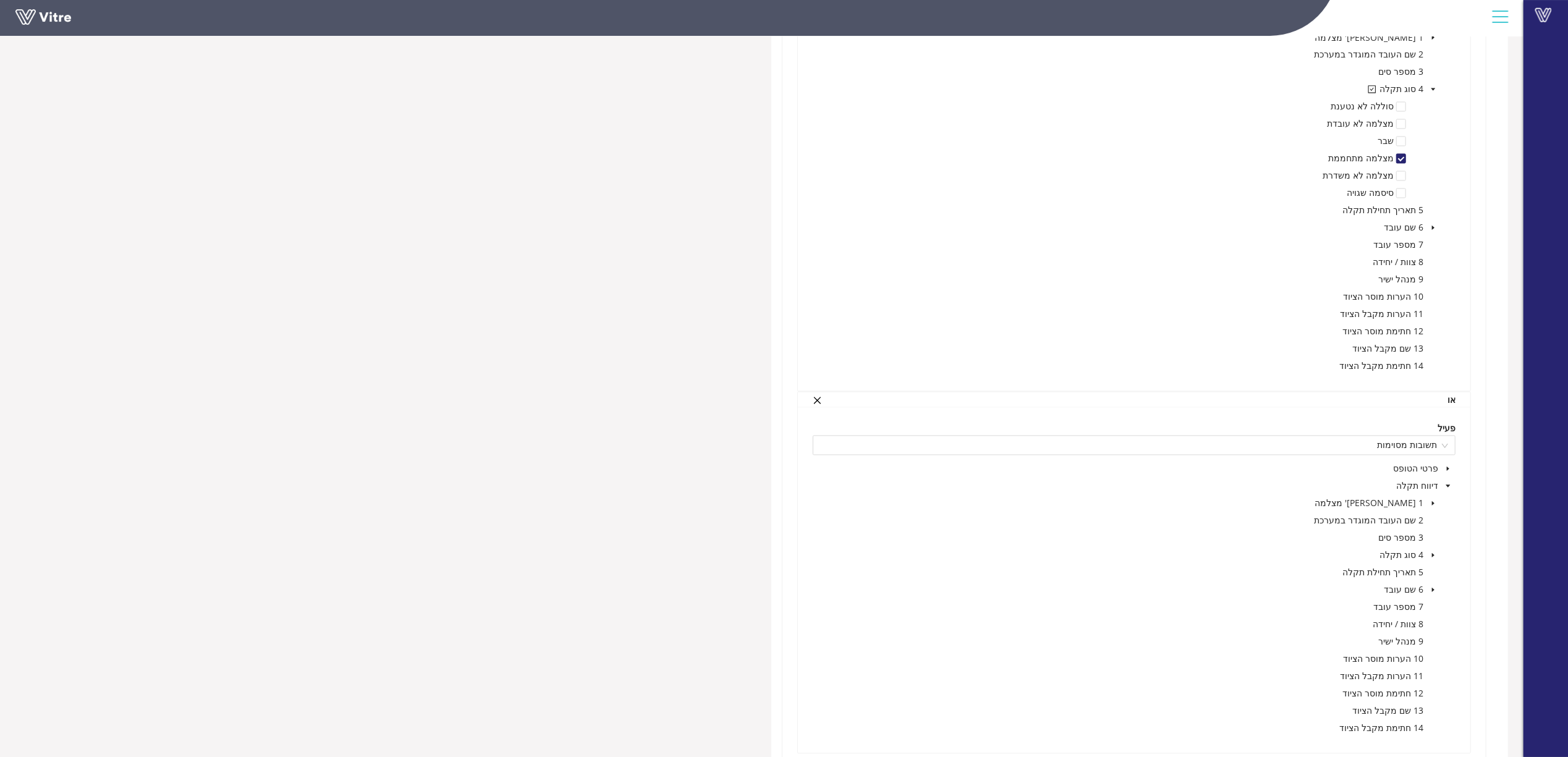
click at [1434, 557] on icon "caret-down" at bounding box center [1433, 555] width 6 height 6
click at [1402, 646] on span at bounding box center [1401, 642] width 10 height 10
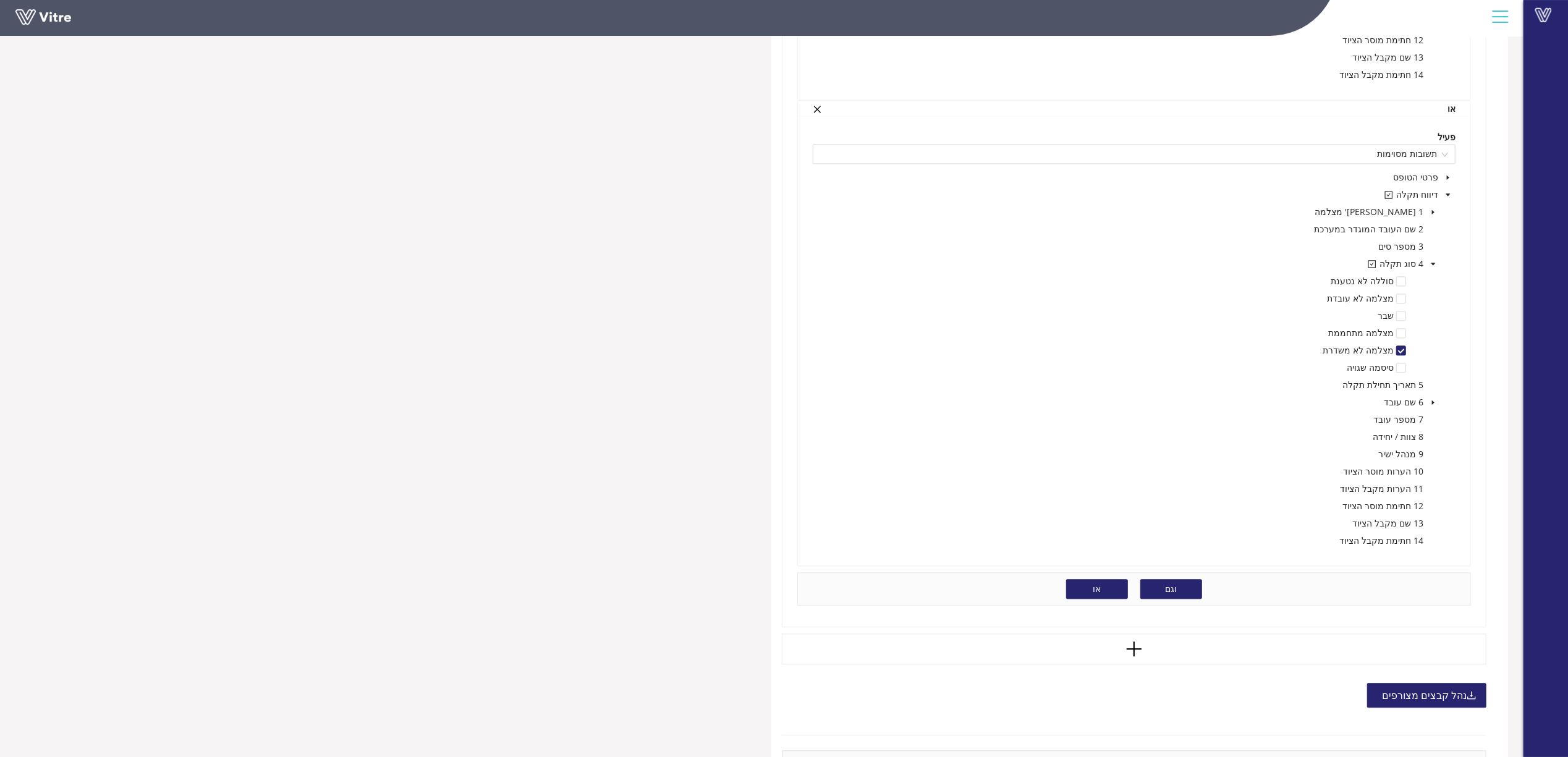
click at [1095, 589] on span "או" at bounding box center [1097, 589] width 8 height 13
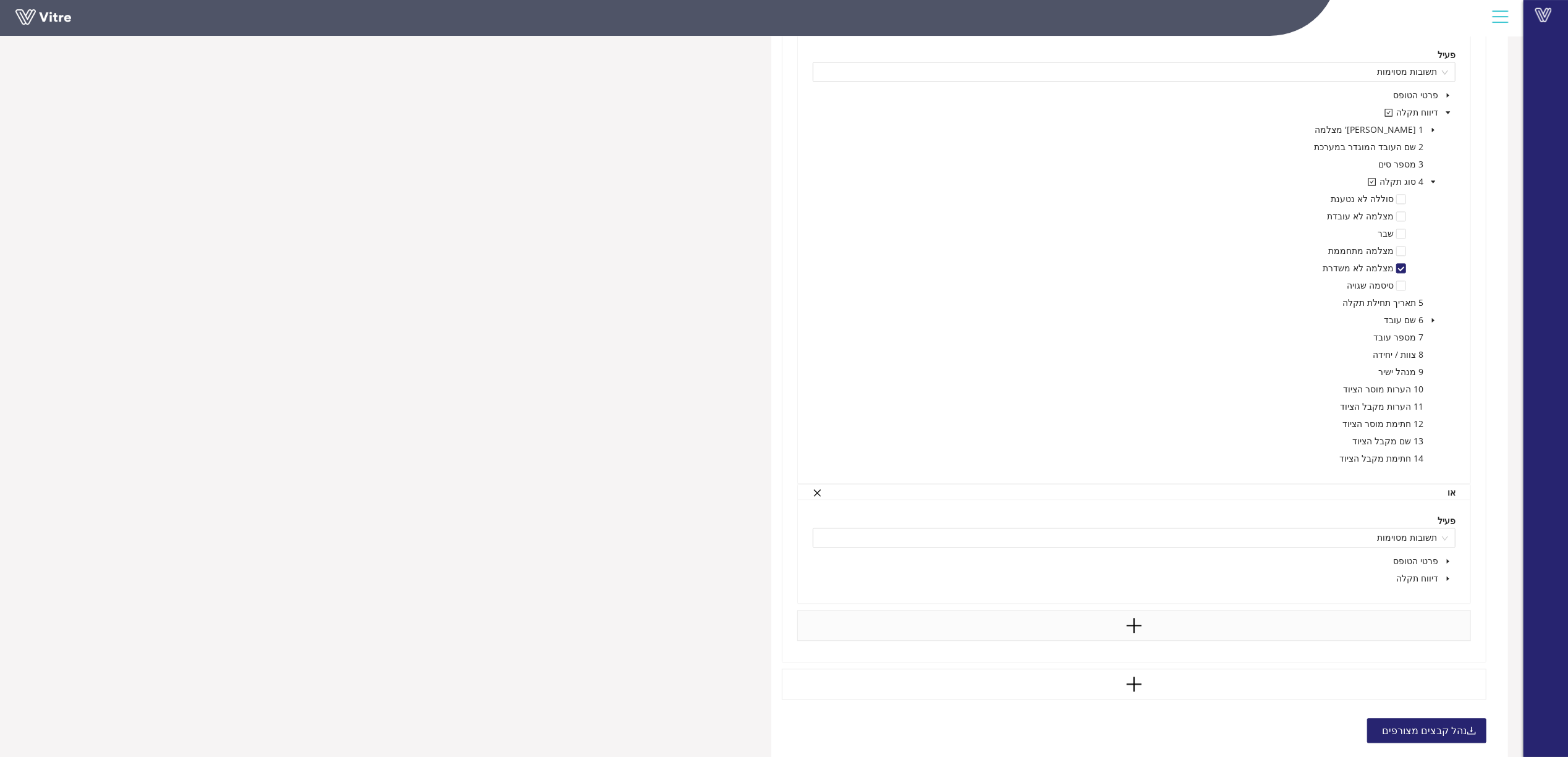
click at [1447, 586] on span at bounding box center [1447, 578] width 15 height 15
click at [1437, 649] on span at bounding box center [1433, 647] width 15 height 15
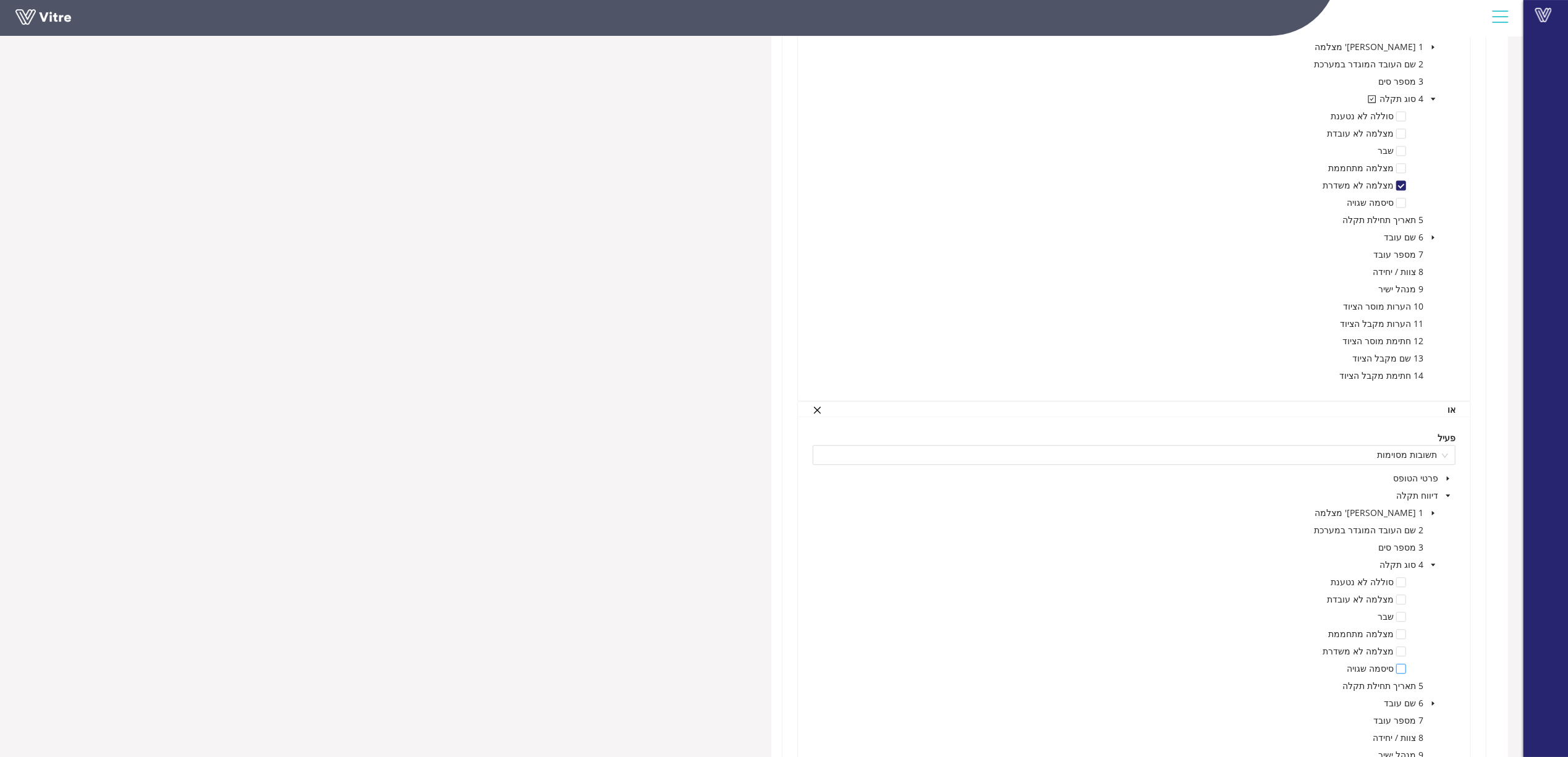
click at [1403, 670] on span at bounding box center [1401, 668] width 10 height 10
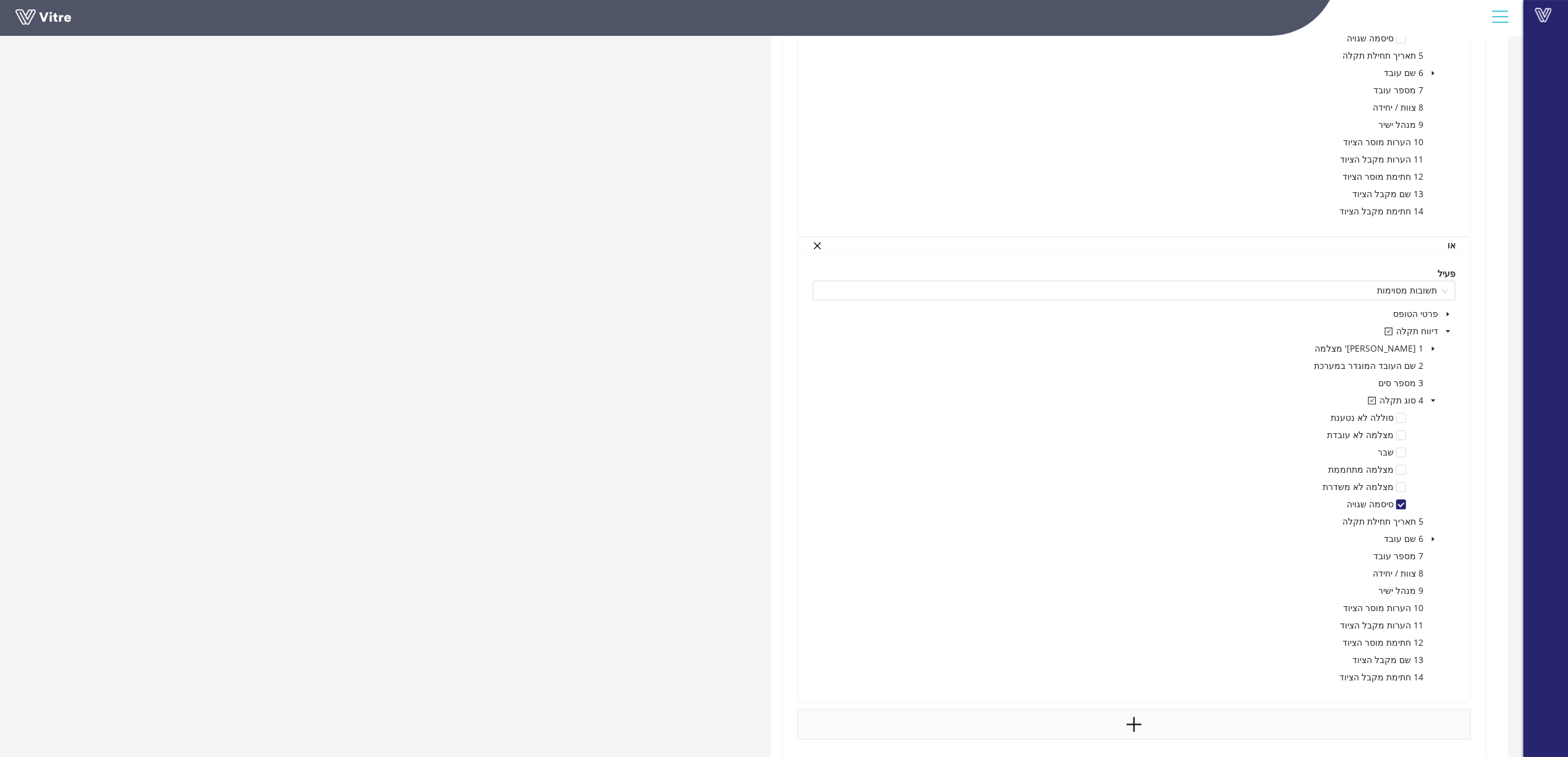
scroll to position [3149, 0]
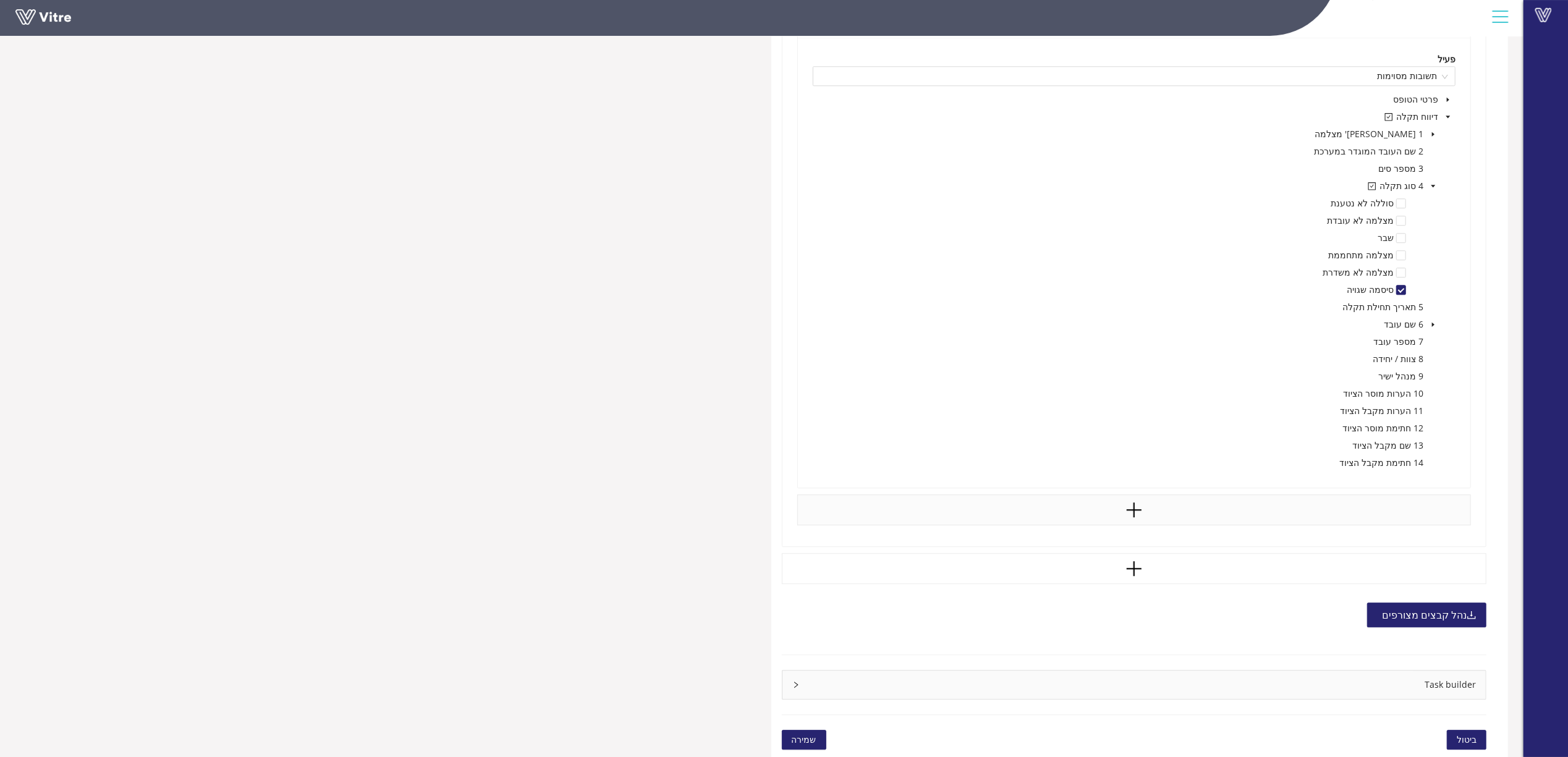
click at [814, 735] on span "שמירה" at bounding box center [804, 739] width 25 height 13
